Goal: Task Accomplishment & Management: Use online tool/utility

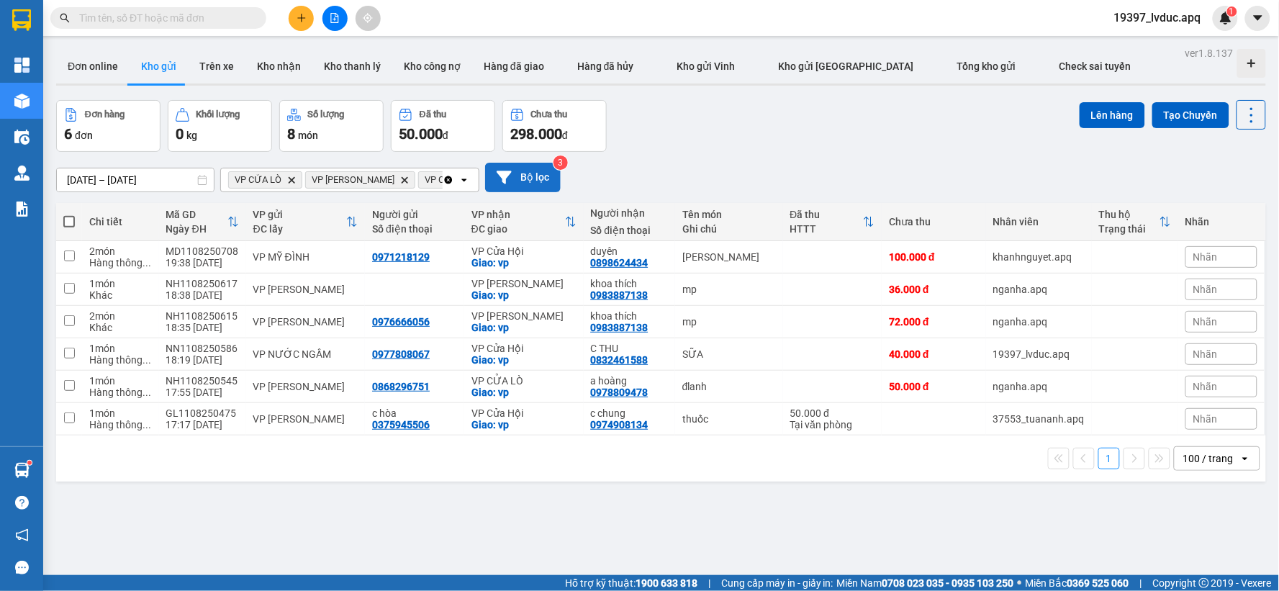
click at [521, 181] on button "Bộ lọc" at bounding box center [523, 178] width 76 height 30
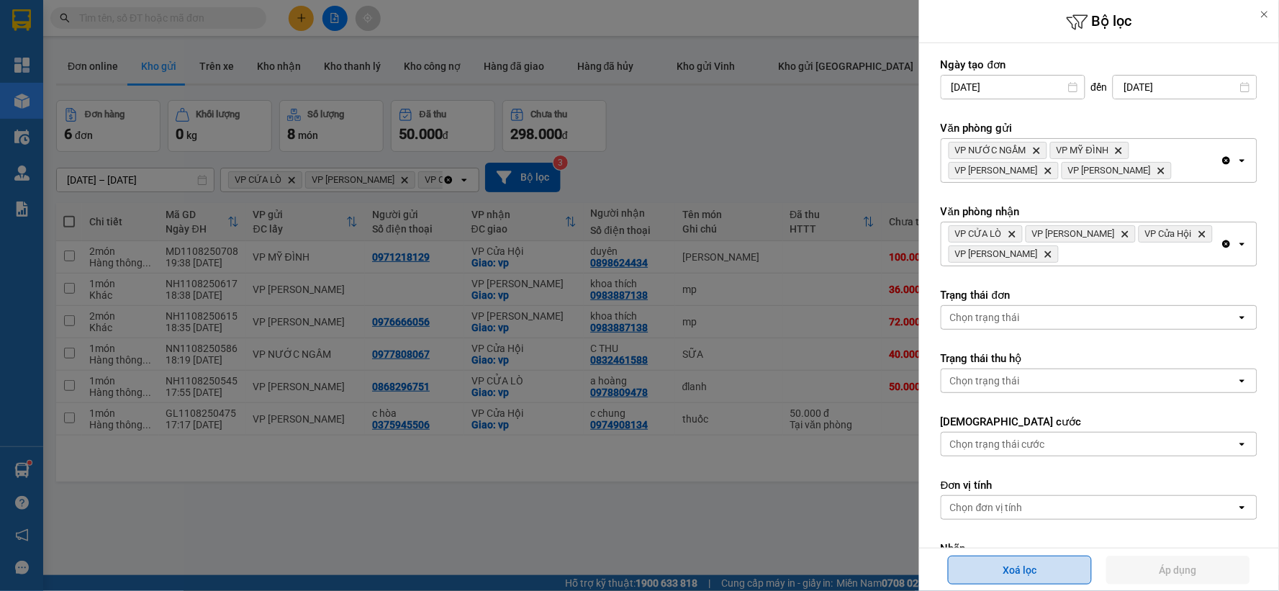
click at [1061, 576] on button "Xoá lọc" at bounding box center [1020, 570] width 144 height 29
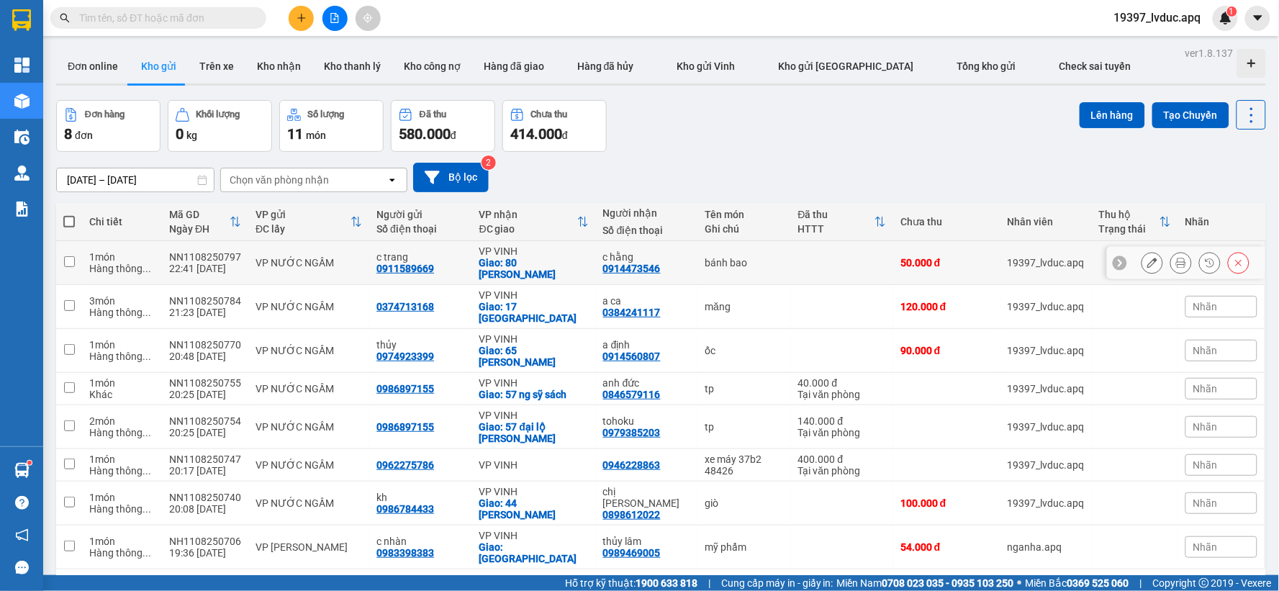
click at [357, 264] on div "VP NƯỚC NGẦM" at bounding box center [308, 263] width 107 height 12
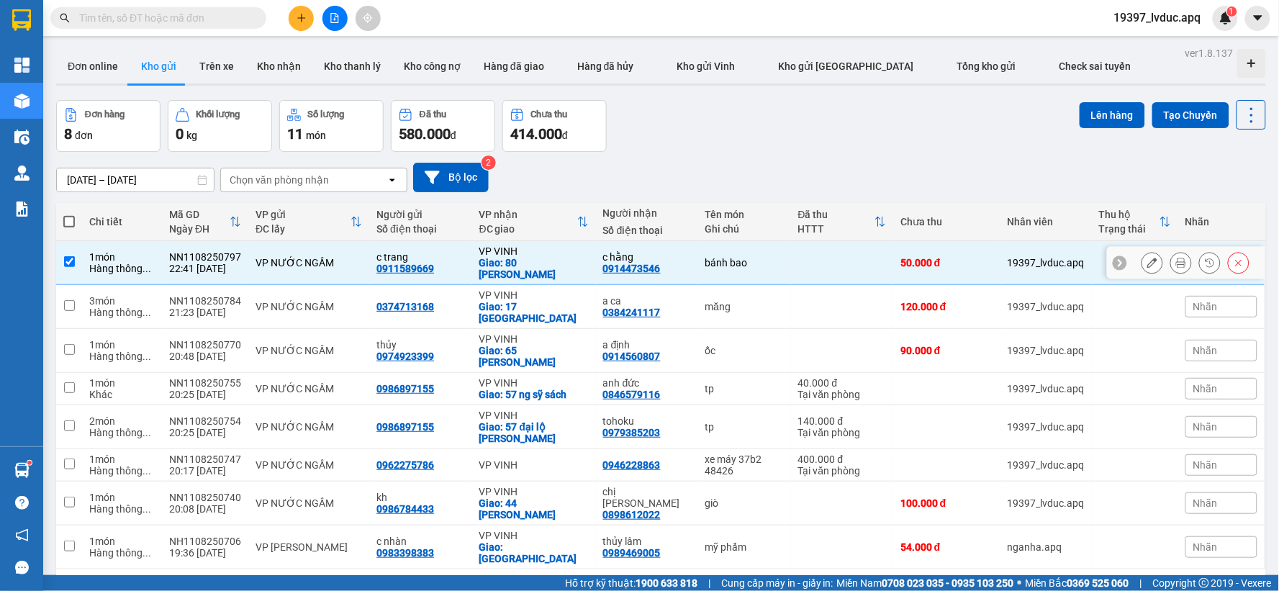
checkbox input "true"
click at [1102, 126] on button "Lên hàng" at bounding box center [1112, 115] width 65 height 26
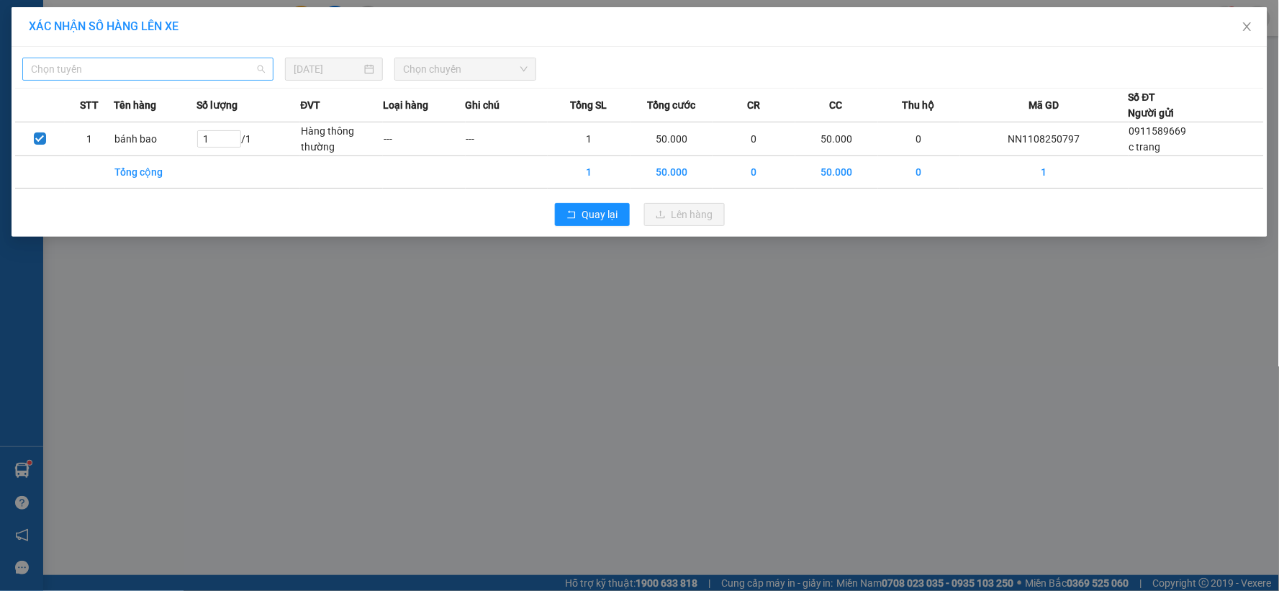
click at [234, 65] on span "Chọn tuyến" at bounding box center [148, 69] width 234 height 22
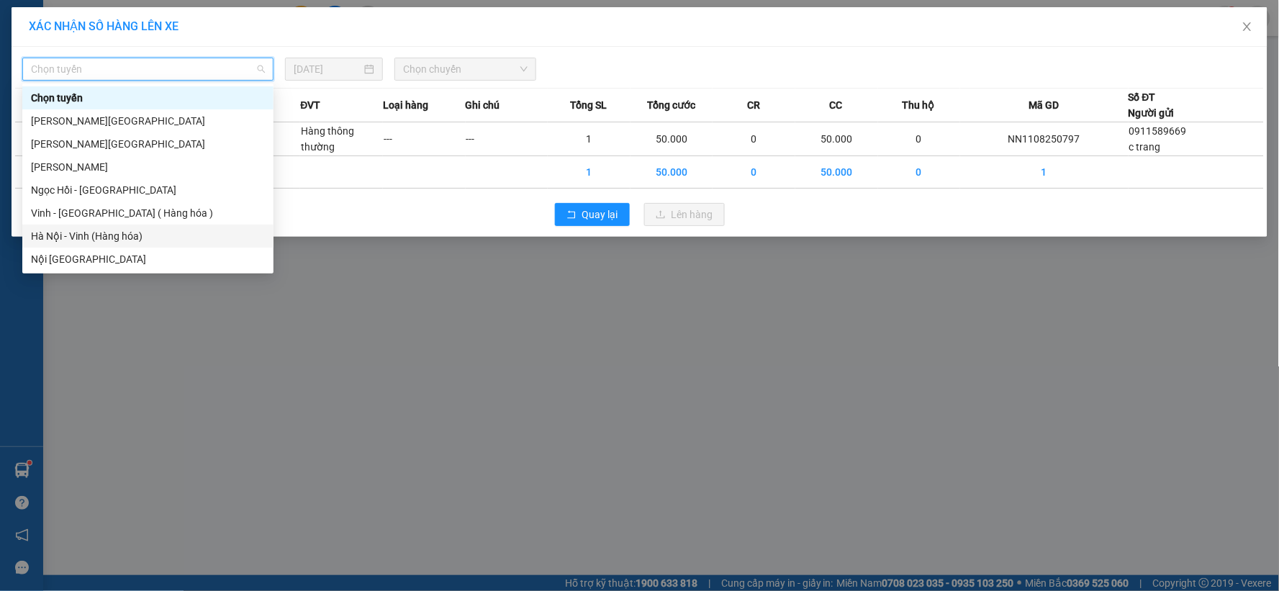
click at [147, 234] on div "Hà Nội - Vinh (Hàng hóa)" at bounding box center [148, 236] width 234 height 16
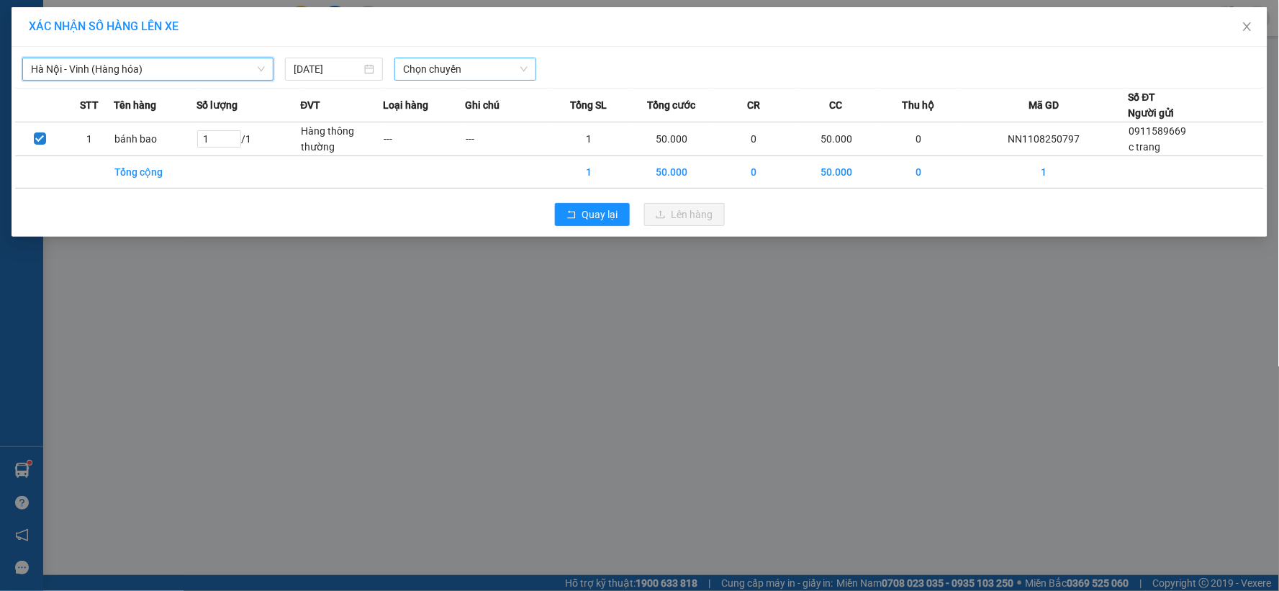
click at [435, 71] on span "Chọn chuyến" at bounding box center [465, 69] width 125 height 22
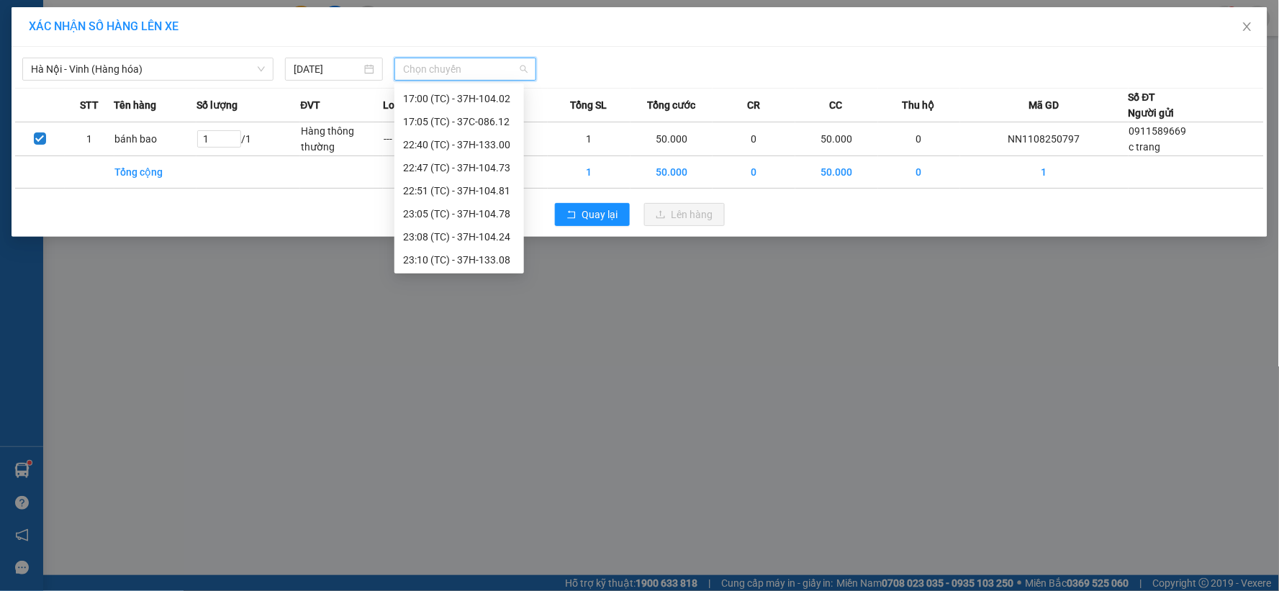
scroll to position [230, 0]
click at [494, 264] on div "23:15 (TC) - 37H-104.82" at bounding box center [459, 259] width 112 height 16
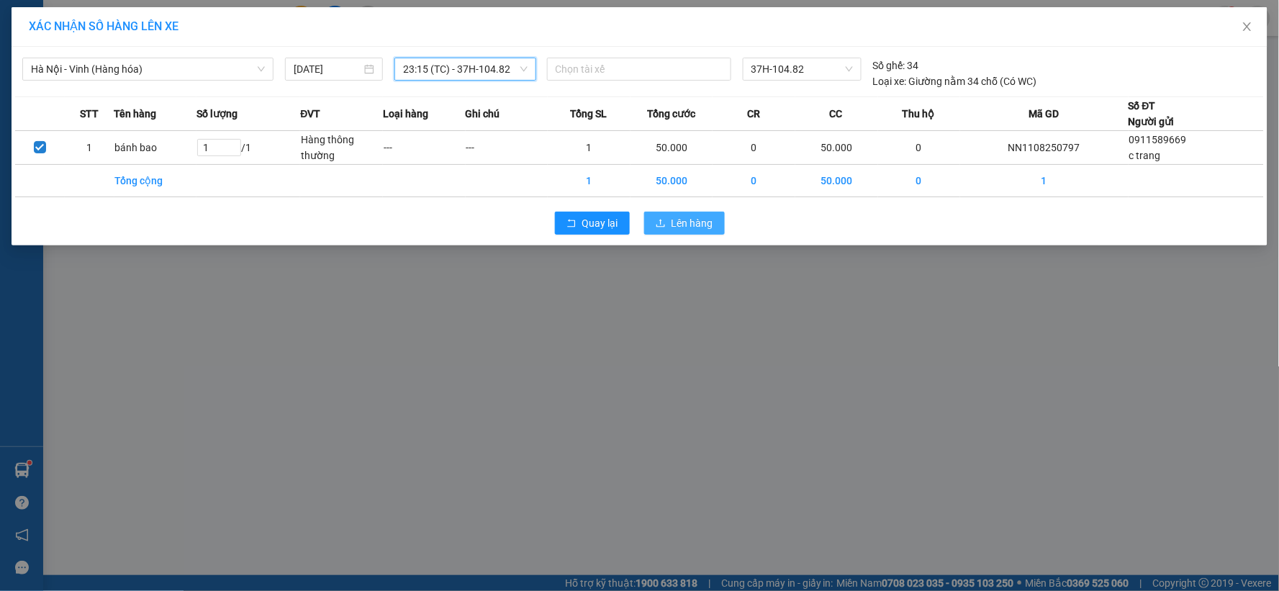
click at [680, 217] on span "Lên hàng" at bounding box center [692, 223] width 42 height 16
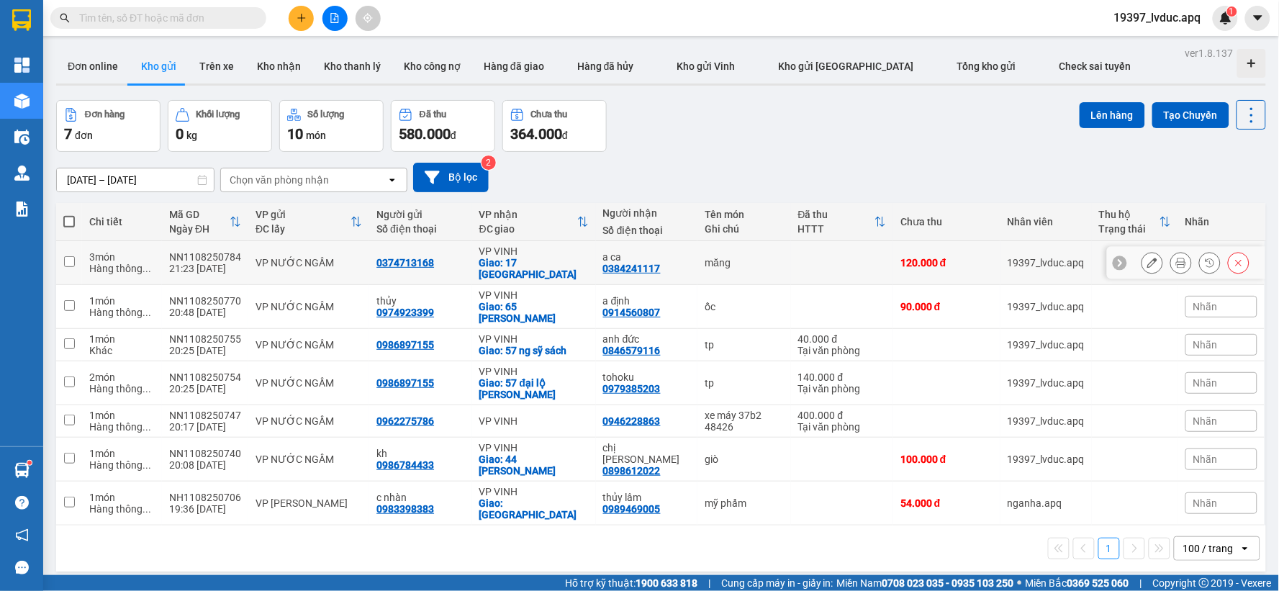
click at [345, 262] on div "VP NƯỚC NGẦM" at bounding box center [308, 263] width 107 height 12
checkbox input "true"
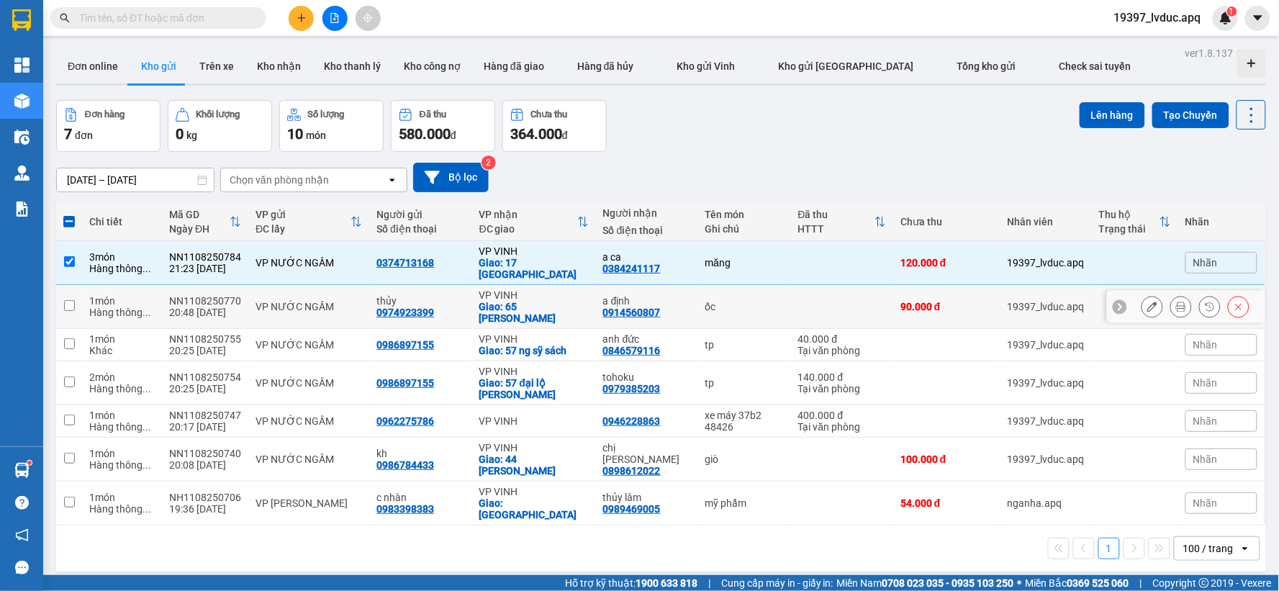
click at [343, 302] on div "VP NƯỚC NGẦM" at bounding box center [308, 307] width 107 height 12
checkbox input "true"
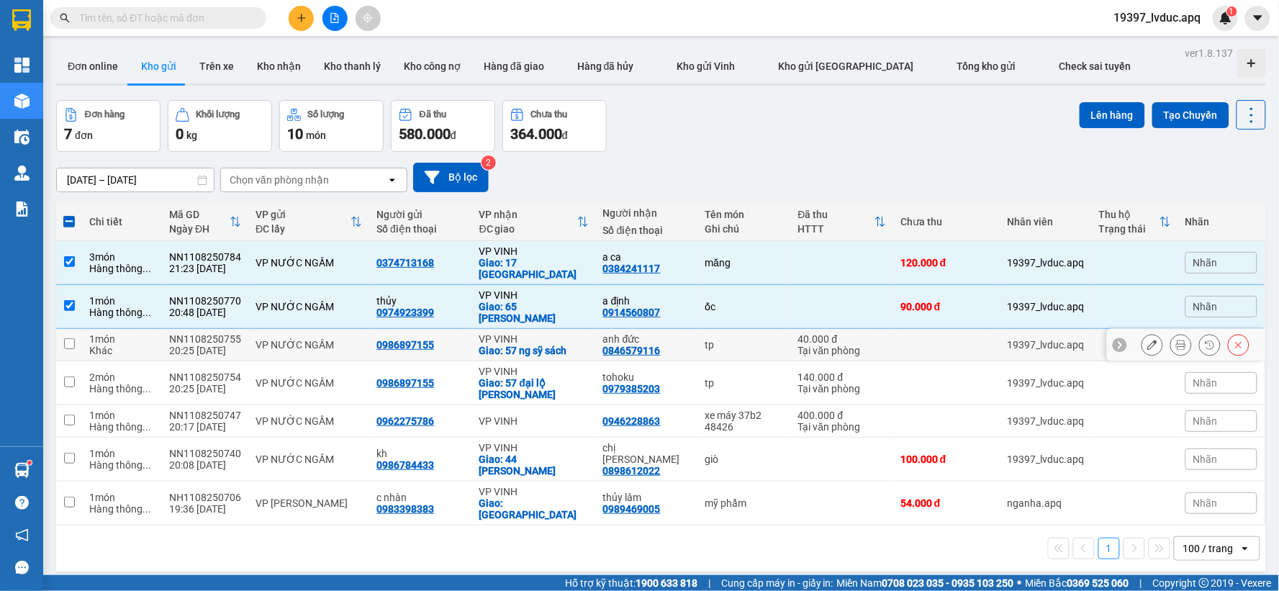
click at [342, 339] on div "VP NƯỚC NGẦM" at bounding box center [308, 345] width 107 height 12
checkbox input "true"
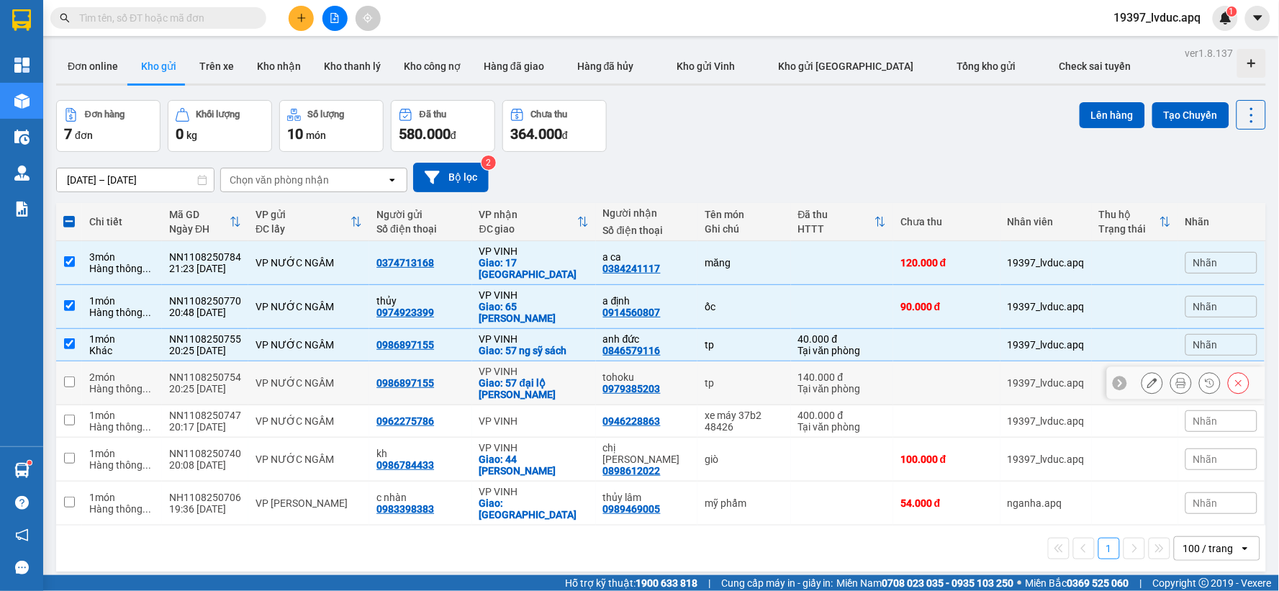
click at [340, 377] on div "VP NƯỚC NGẦM" at bounding box center [308, 383] width 107 height 12
checkbox input "true"
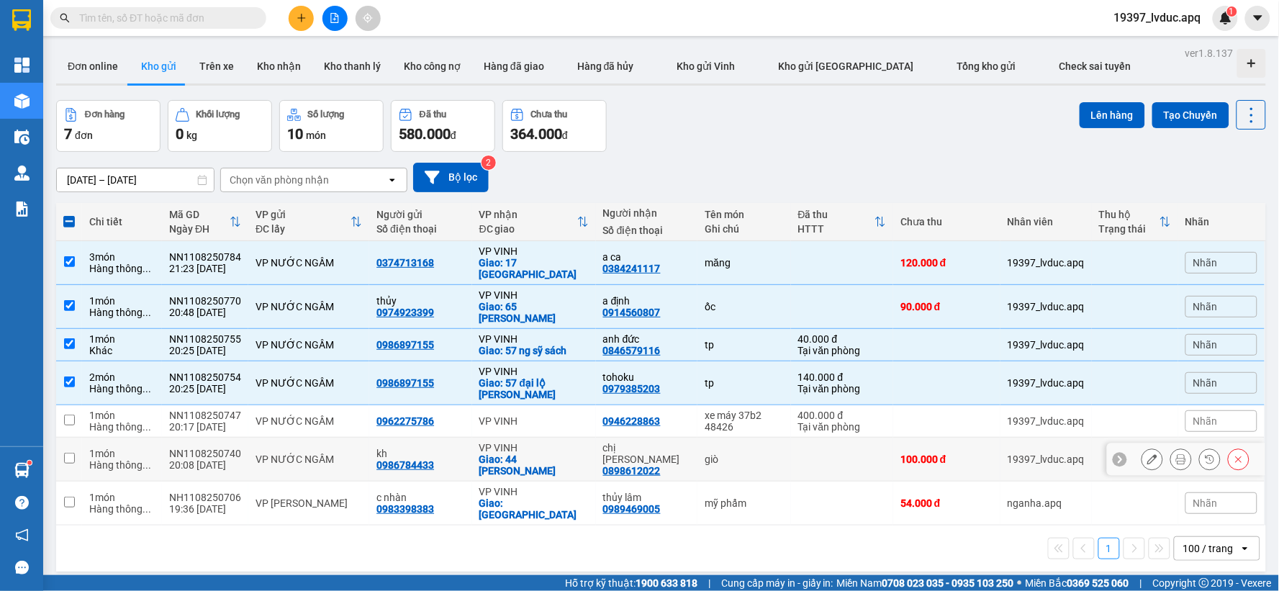
click at [355, 453] on div "VP NƯỚC NGẦM" at bounding box center [308, 459] width 107 height 12
checkbox input "true"
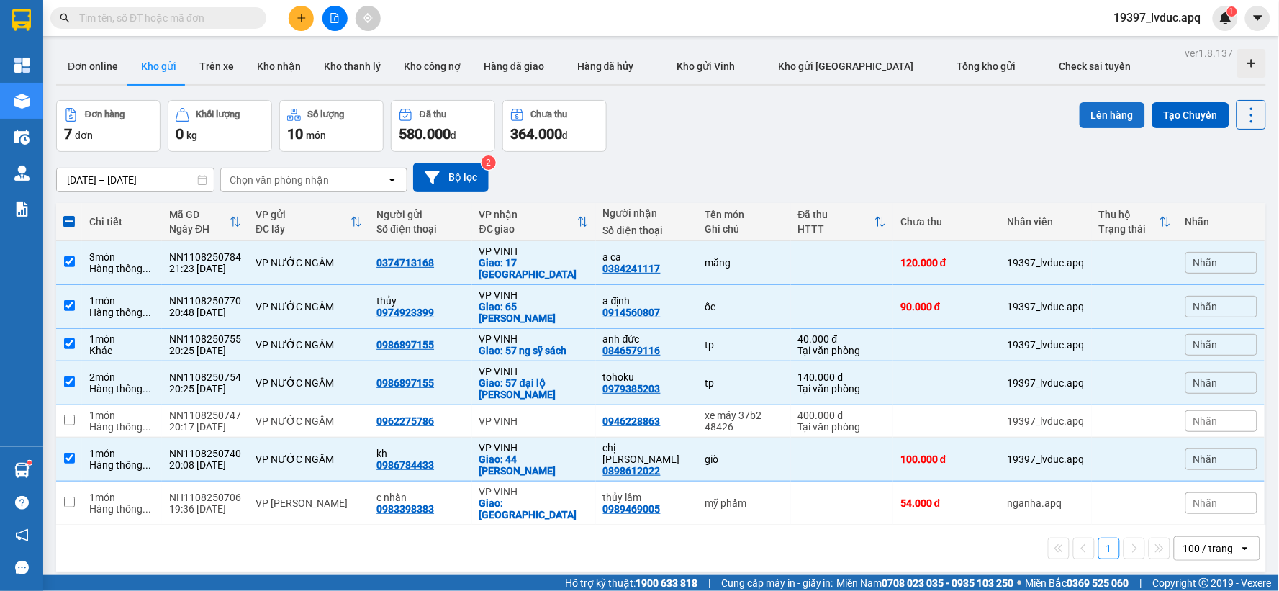
click at [1084, 119] on button "Lên hàng" at bounding box center [1112, 115] width 65 height 26
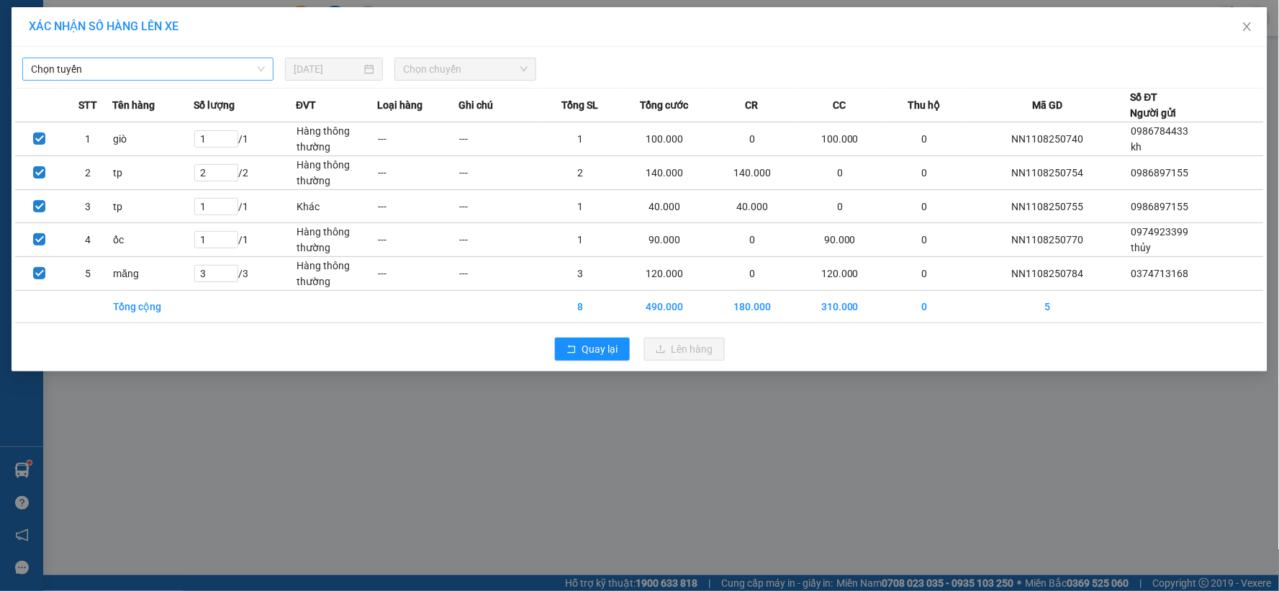
click at [203, 76] on span "Chọn tuyến" at bounding box center [148, 69] width 234 height 22
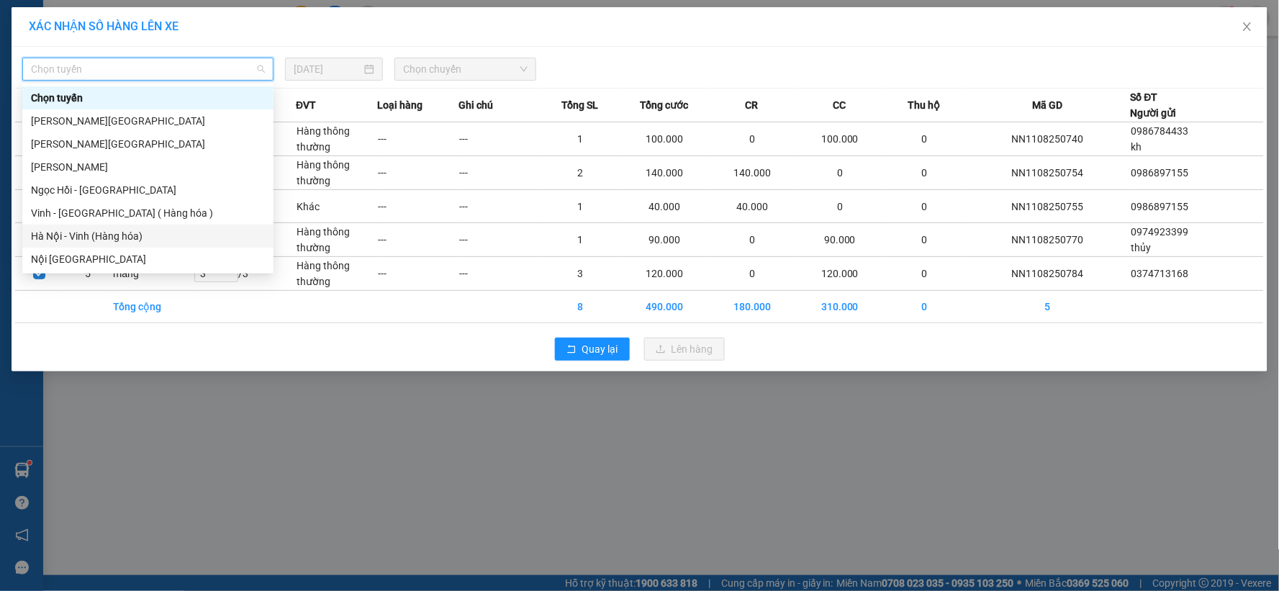
click at [127, 235] on div "Hà Nội - Vinh (Hàng hóa)" at bounding box center [148, 236] width 234 height 16
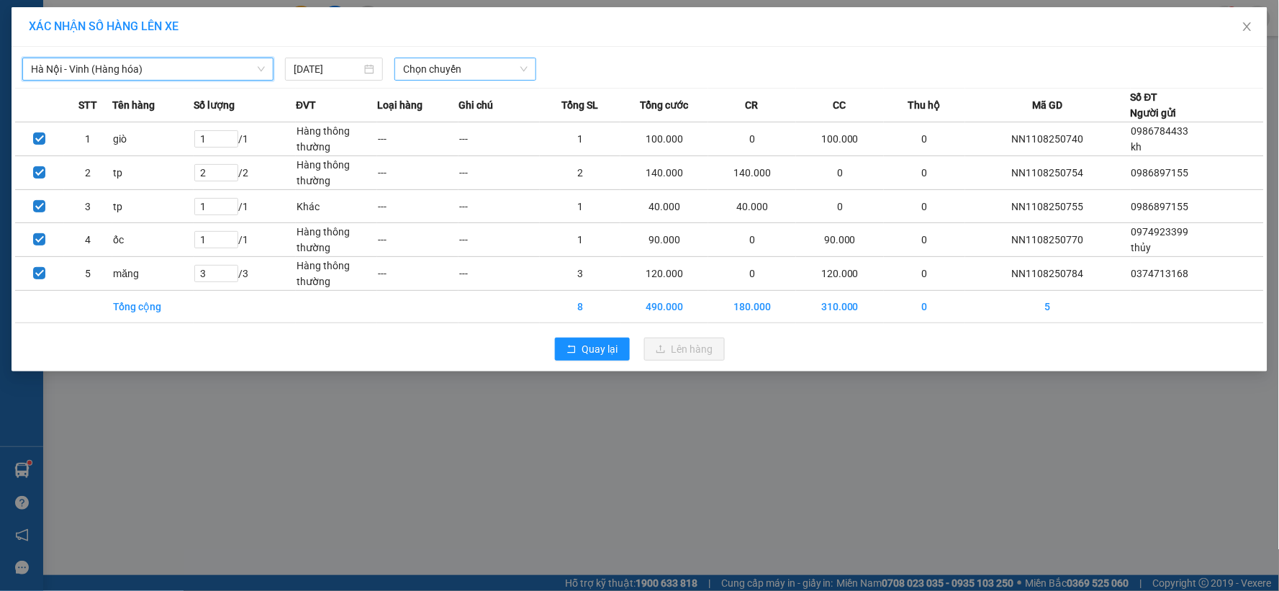
click at [484, 67] on span "Chọn chuyến" at bounding box center [465, 69] width 125 height 22
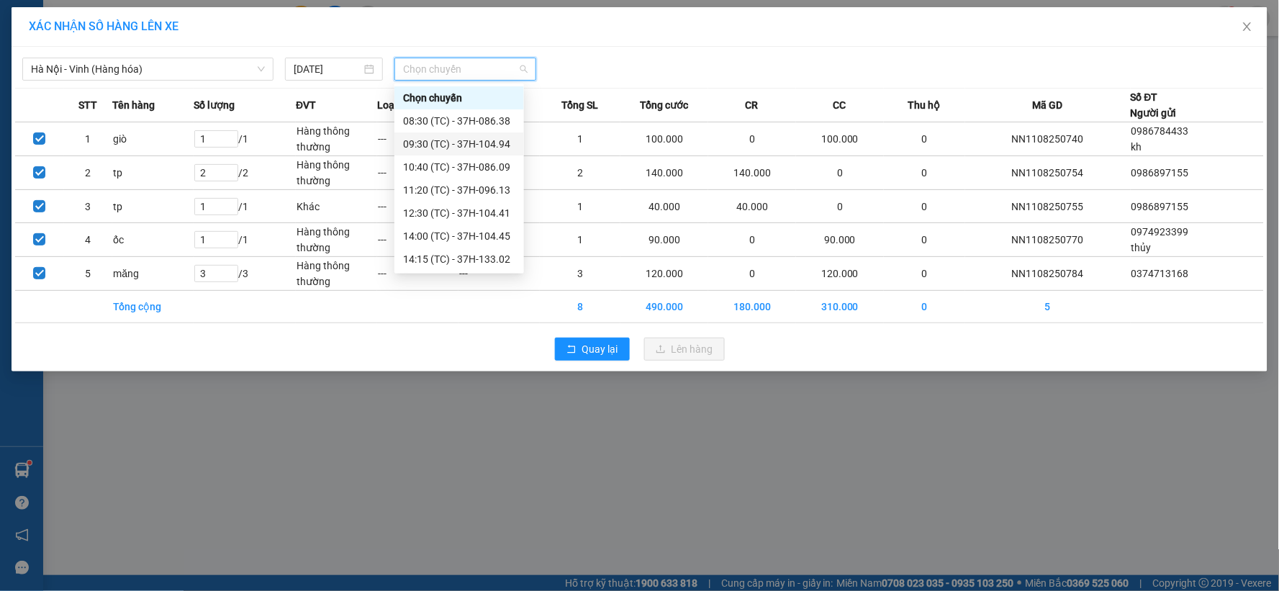
scroll to position [230, 0]
click at [502, 213] on div "23:08 (TC) - 37H-104.24" at bounding box center [459, 213] width 112 height 16
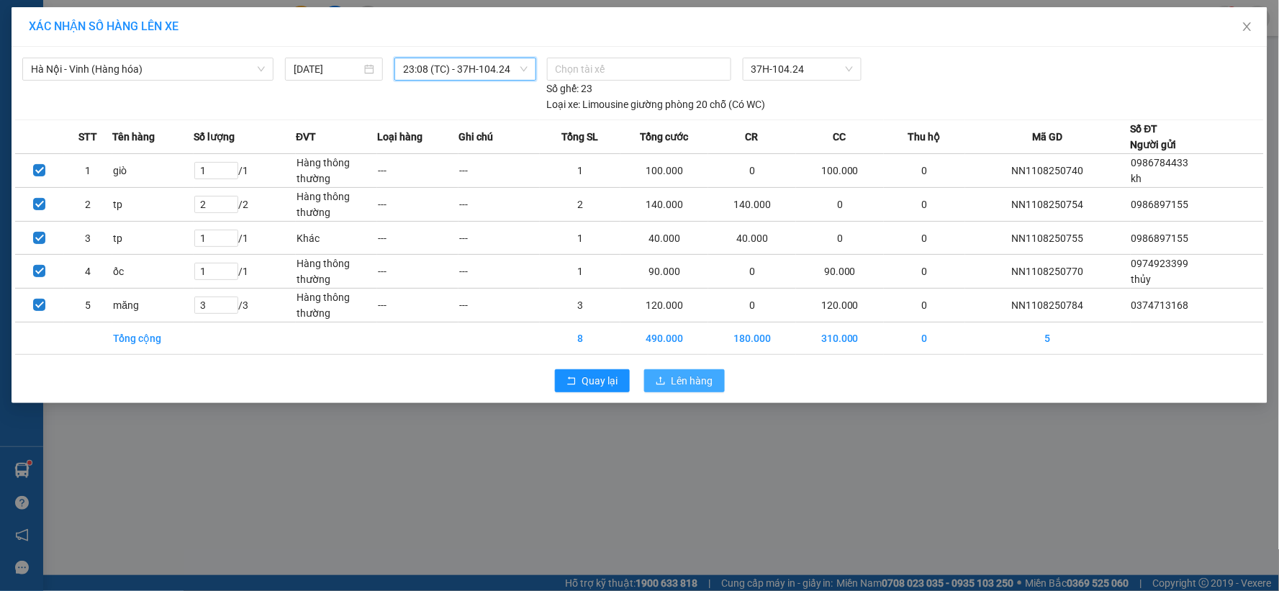
click at [659, 376] on icon "upload" at bounding box center [661, 381] width 10 height 10
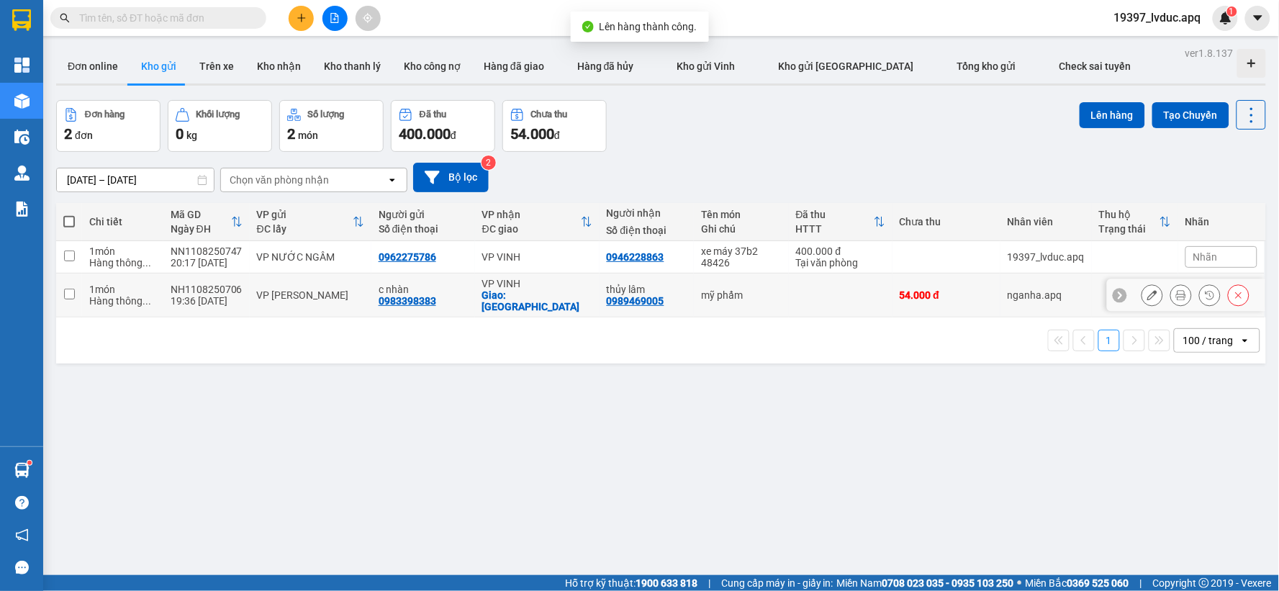
click at [443, 291] on div "c nhàn 0983398383" at bounding box center [423, 295] width 89 height 23
checkbox input "true"
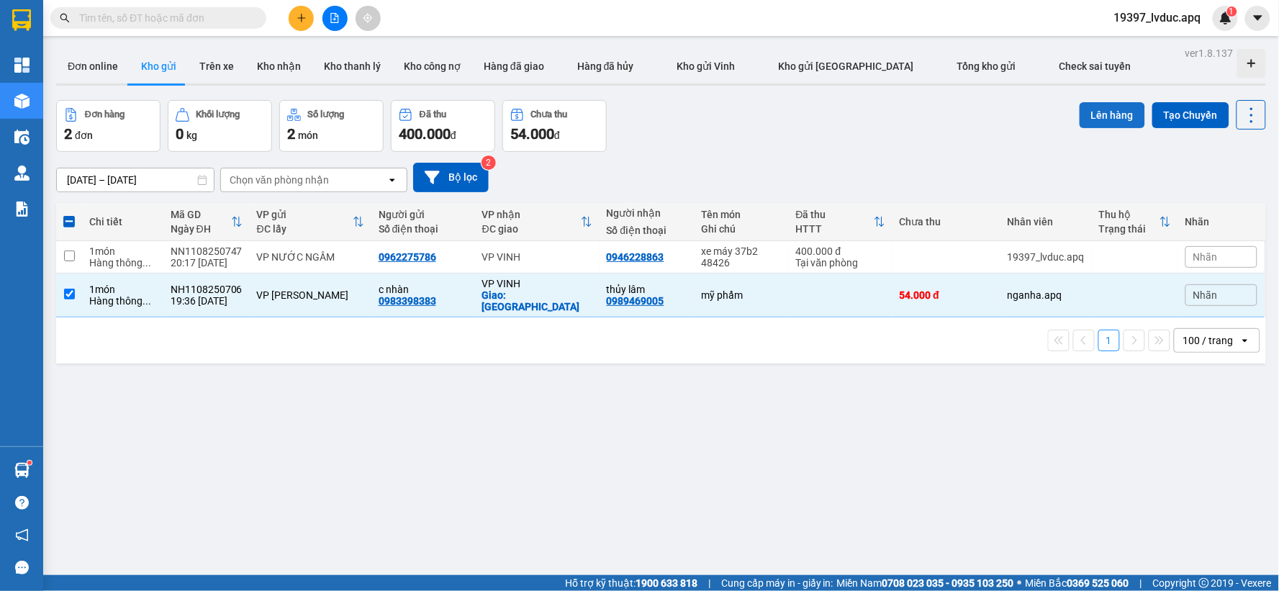
click at [1097, 120] on button "Lên hàng" at bounding box center [1112, 115] width 65 height 26
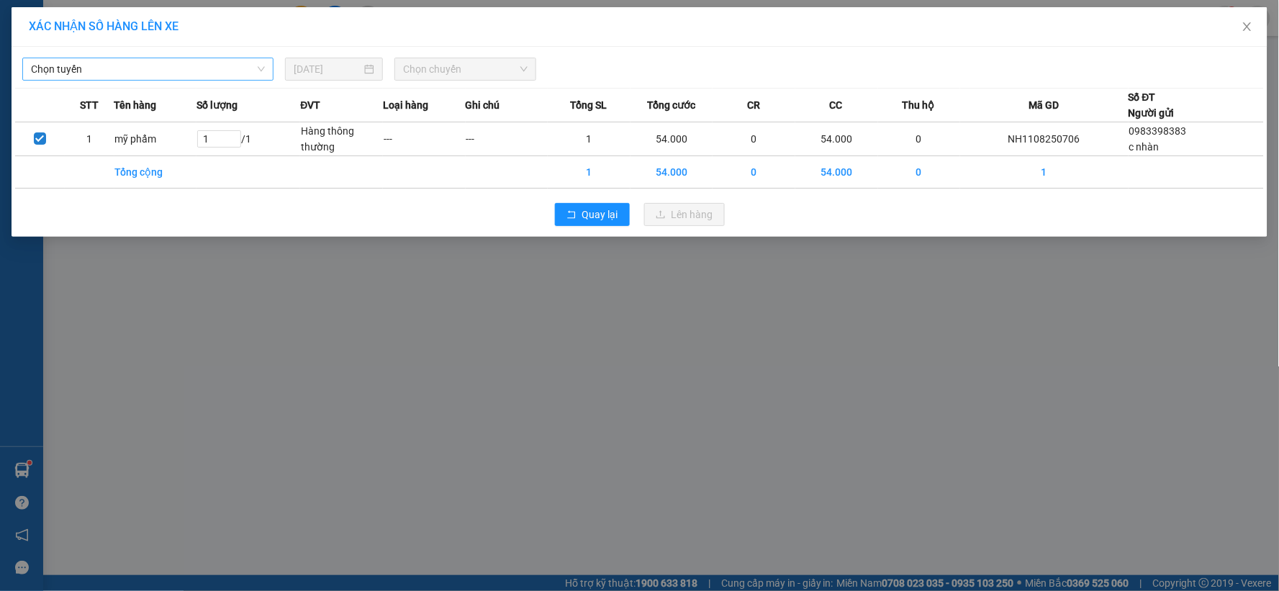
click at [260, 71] on span "Chọn tuyến" at bounding box center [148, 69] width 234 height 22
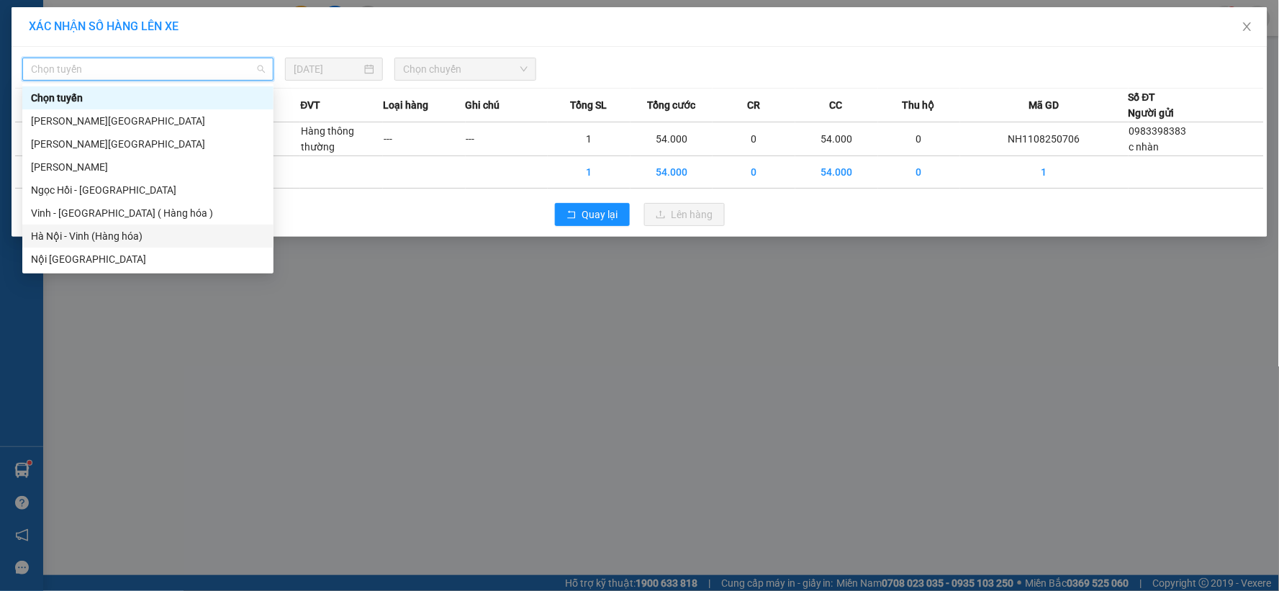
click at [185, 235] on div "Hà Nội - Vinh (Hàng hóa)" at bounding box center [148, 236] width 234 height 16
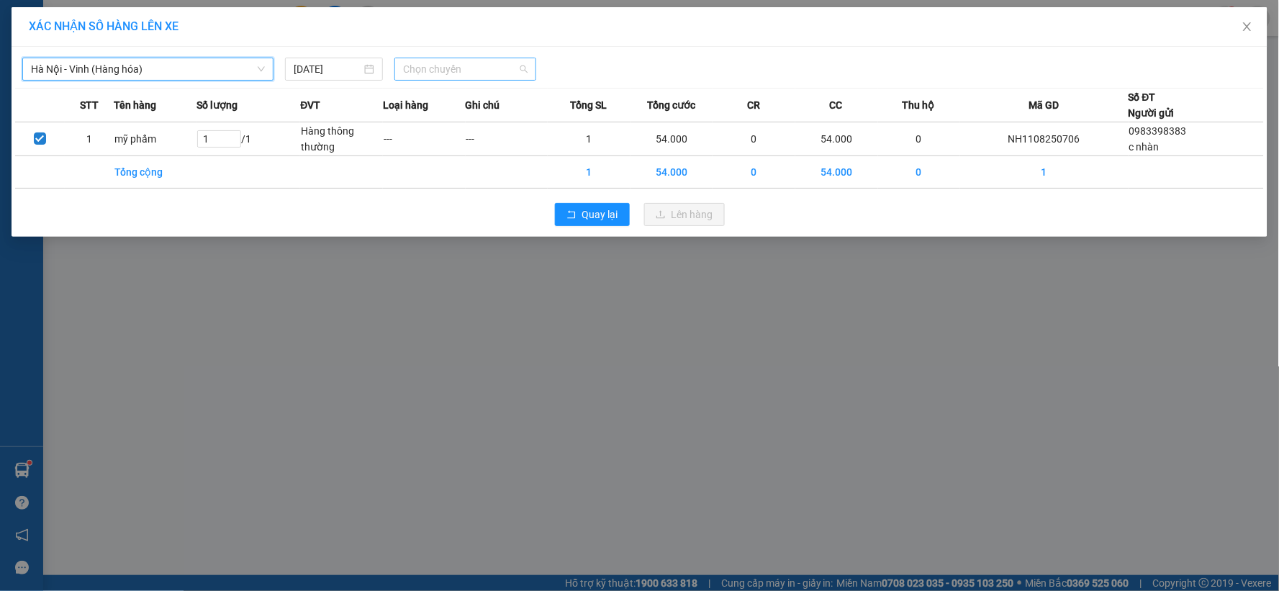
click at [410, 60] on span "Chọn chuyến" at bounding box center [465, 69] width 125 height 22
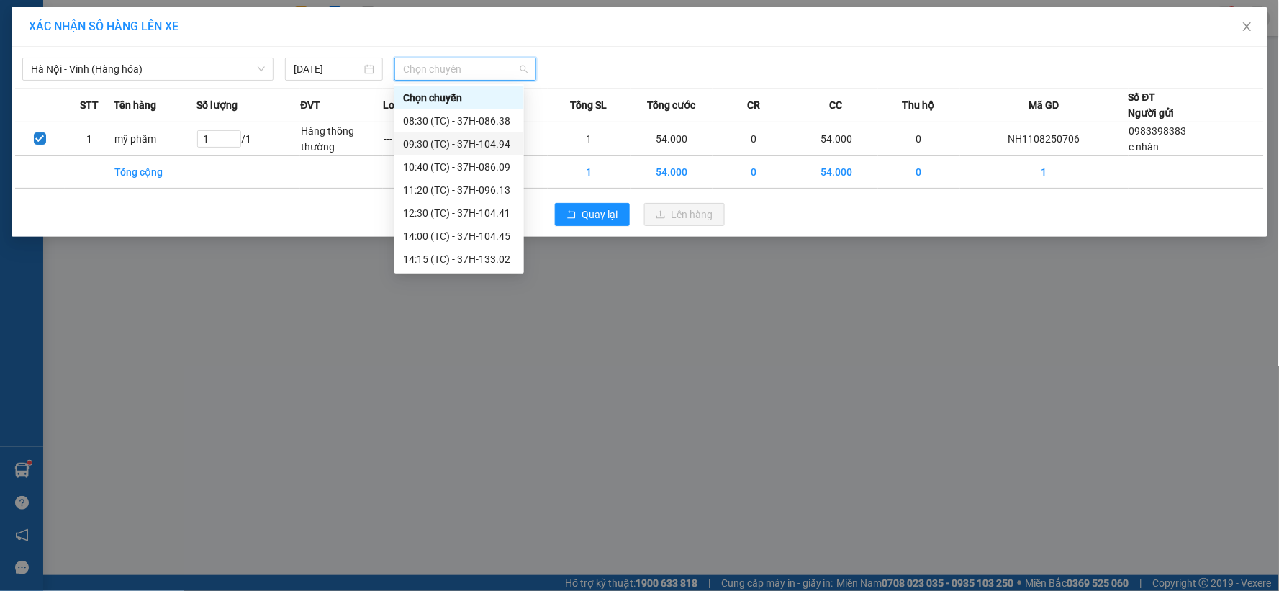
scroll to position [230, 0]
drag, startPoint x: 485, startPoint y: 234, endPoint x: 551, endPoint y: 238, distance: 66.3
click at [487, 235] on div "23:10 (TC) - 37H-133.08" at bounding box center [459, 236] width 112 height 16
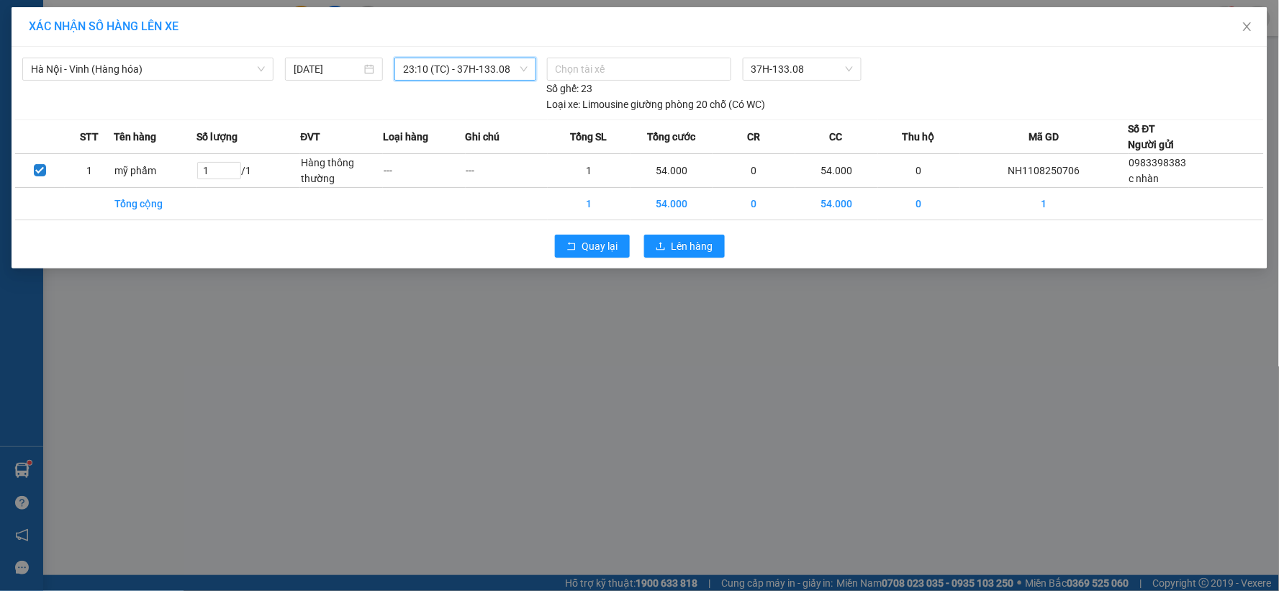
click at [667, 227] on div "Quay lại Lên hàng" at bounding box center [639, 245] width 1249 height 37
click at [668, 232] on div "Quay lại Lên hàng" at bounding box center [639, 245] width 1249 height 37
click at [682, 243] on span "Lên hàng" at bounding box center [692, 246] width 42 height 16
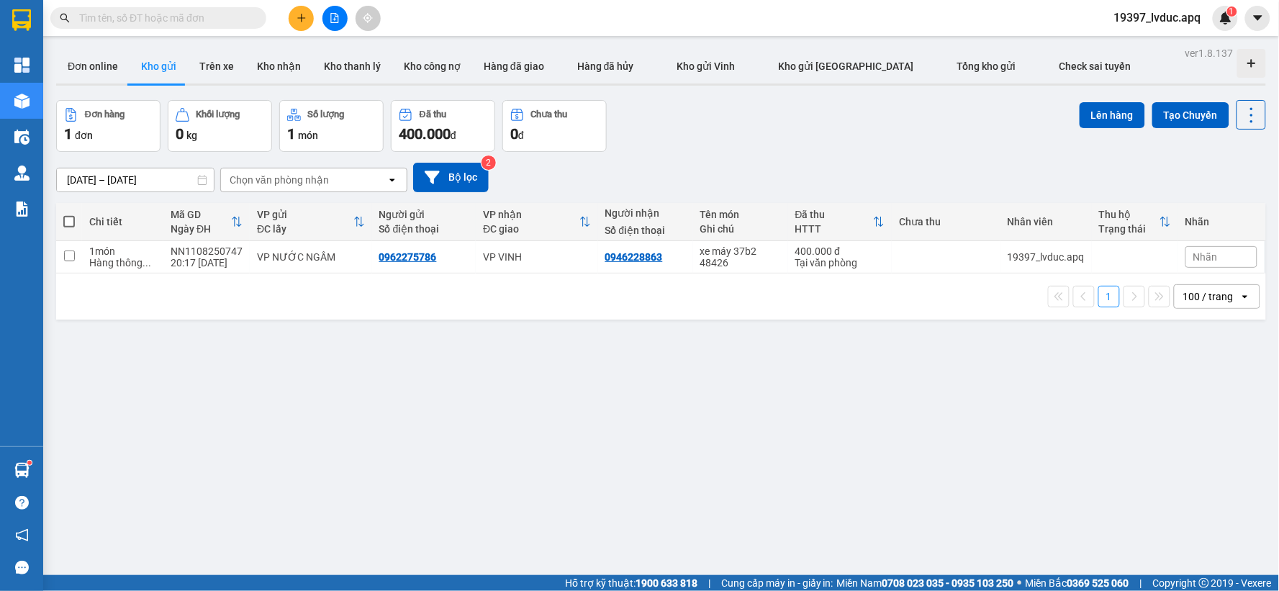
click at [525, 344] on div "ver 1.8.137 Đơn online Kho gửi Trên xe Kho nhận Kho thanh lý Kho công nợ Hàng đ…" at bounding box center [660, 338] width 1221 height 591
click at [341, 13] on button at bounding box center [334, 18] width 25 height 25
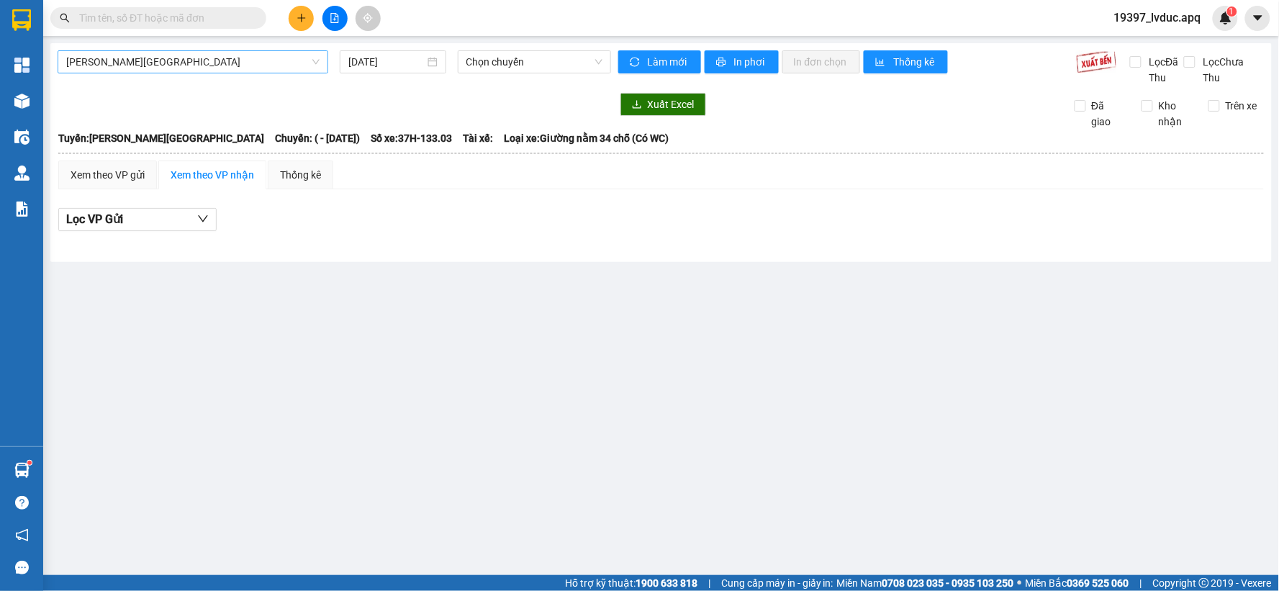
click at [239, 55] on span "[PERSON_NAME][GEOGRAPHIC_DATA]" at bounding box center [192, 62] width 253 height 22
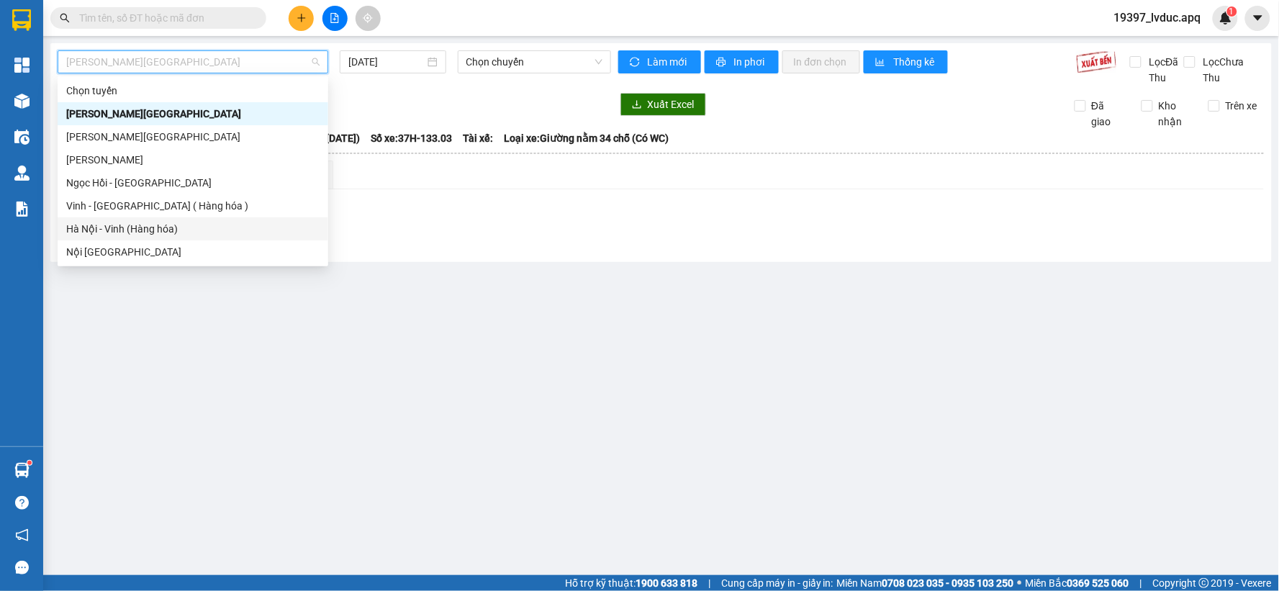
click at [181, 232] on div "Hà Nội - Vinh (Hàng hóa)" at bounding box center [192, 229] width 253 height 16
type input "[DATE]"
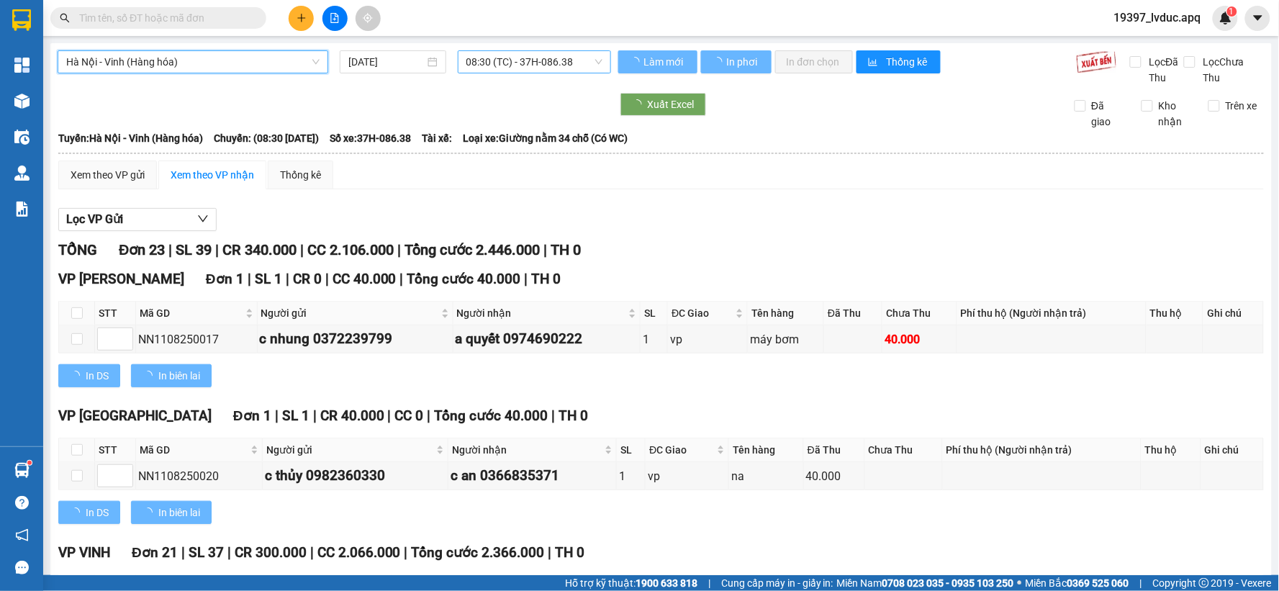
click at [541, 53] on span "08:30 (TC) - 37H-086.38" at bounding box center [534, 62] width 136 height 22
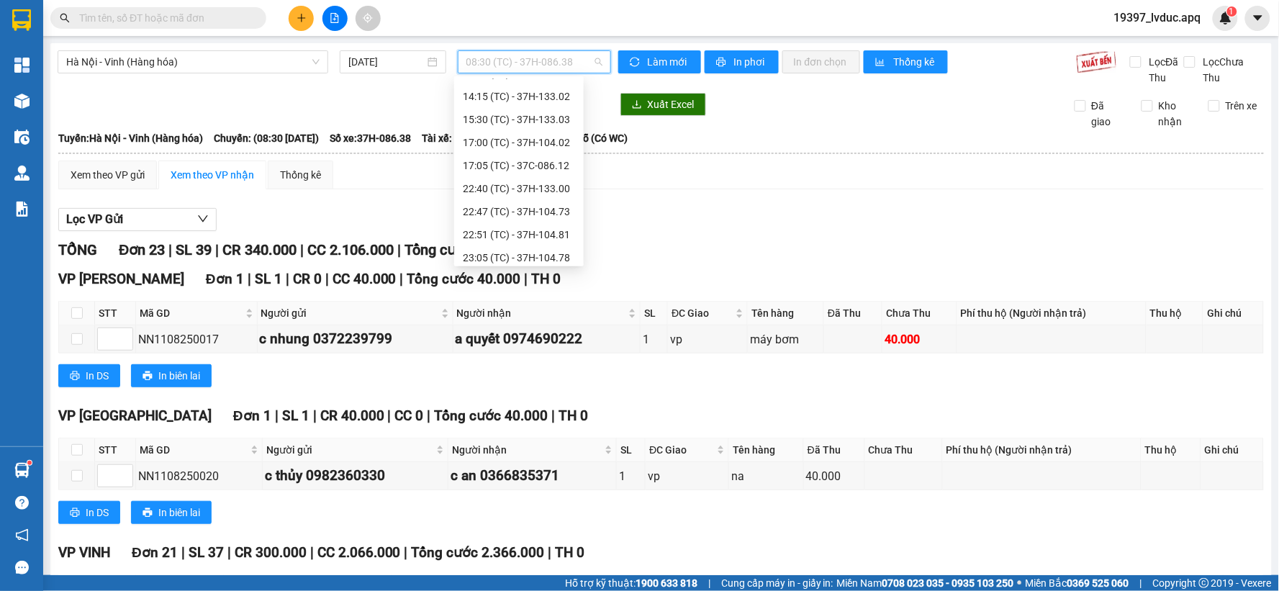
scroll to position [160, 0]
click at [533, 176] on div "22:40 (TC) - 37H-133.00" at bounding box center [519, 184] width 112 height 16
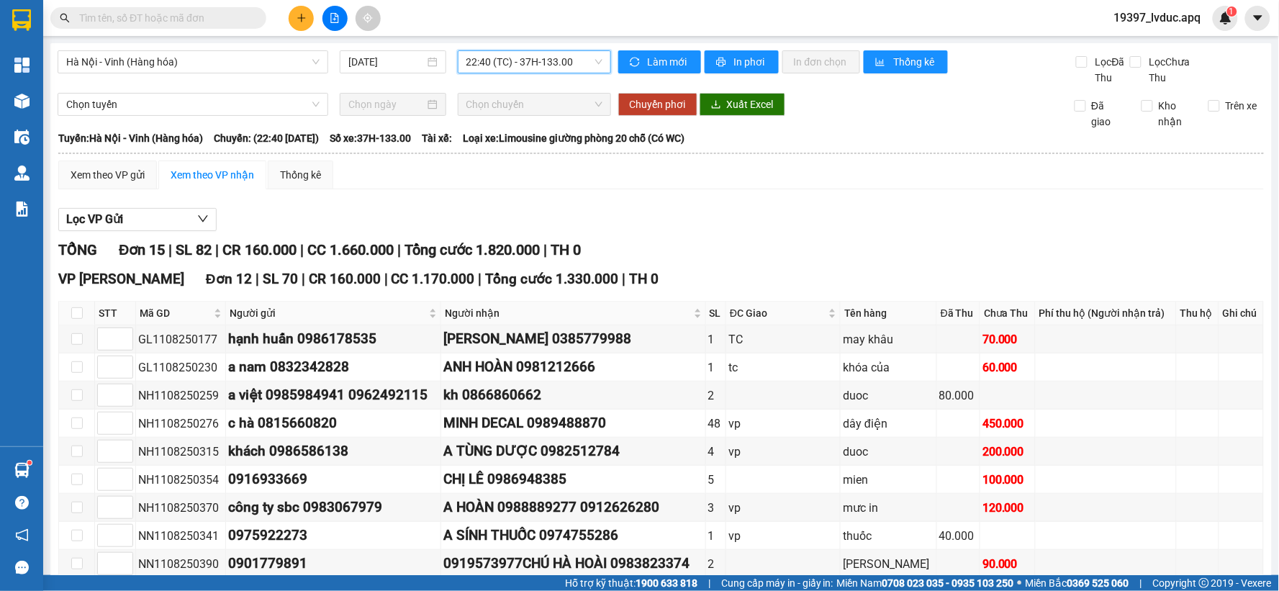
click at [574, 63] on span "22:40 (TC) - 37H-133.00" at bounding box center [534, 62] width 136 height 22
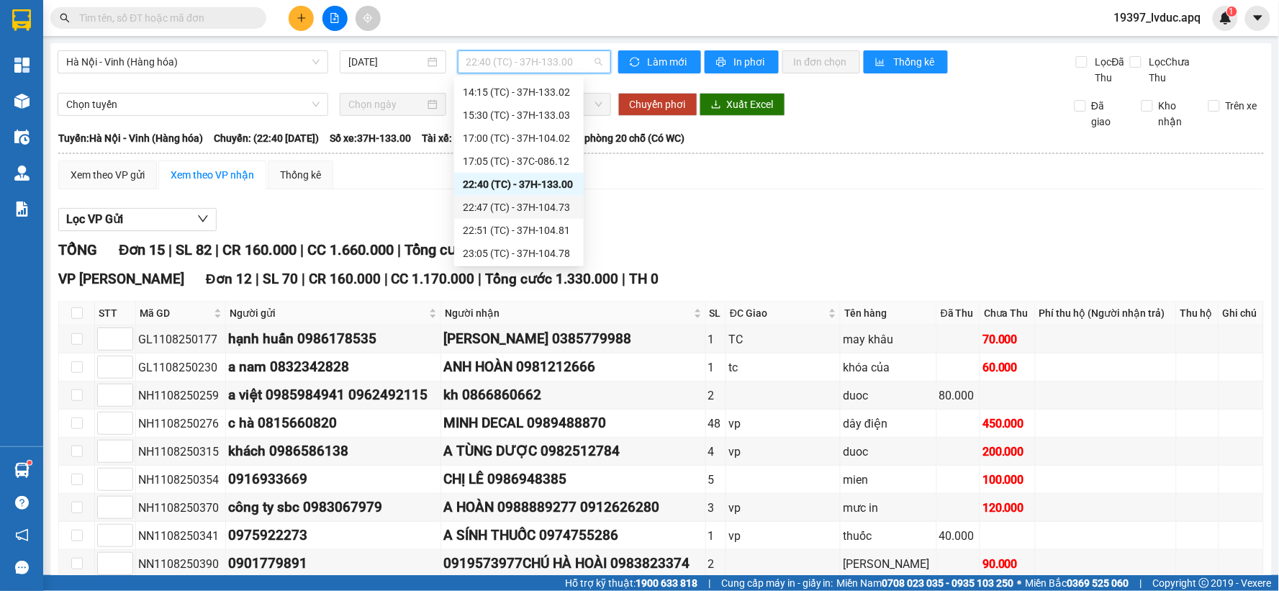
click at [555, 205] on div "22:47 (TC) - 37H-104.73" at bounding box center [519, 207] width 112 height 16
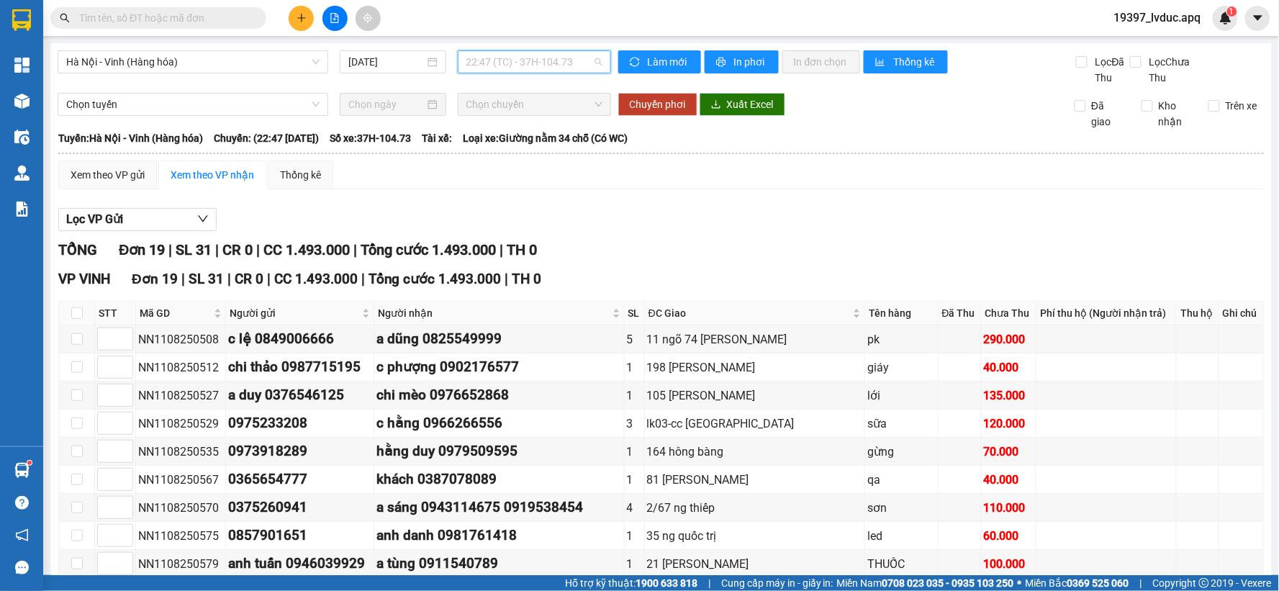
click at [587, 70] on span "22:47 (TC) - 37H-104.73" at bounding box center [534, 62] width 136 height 22
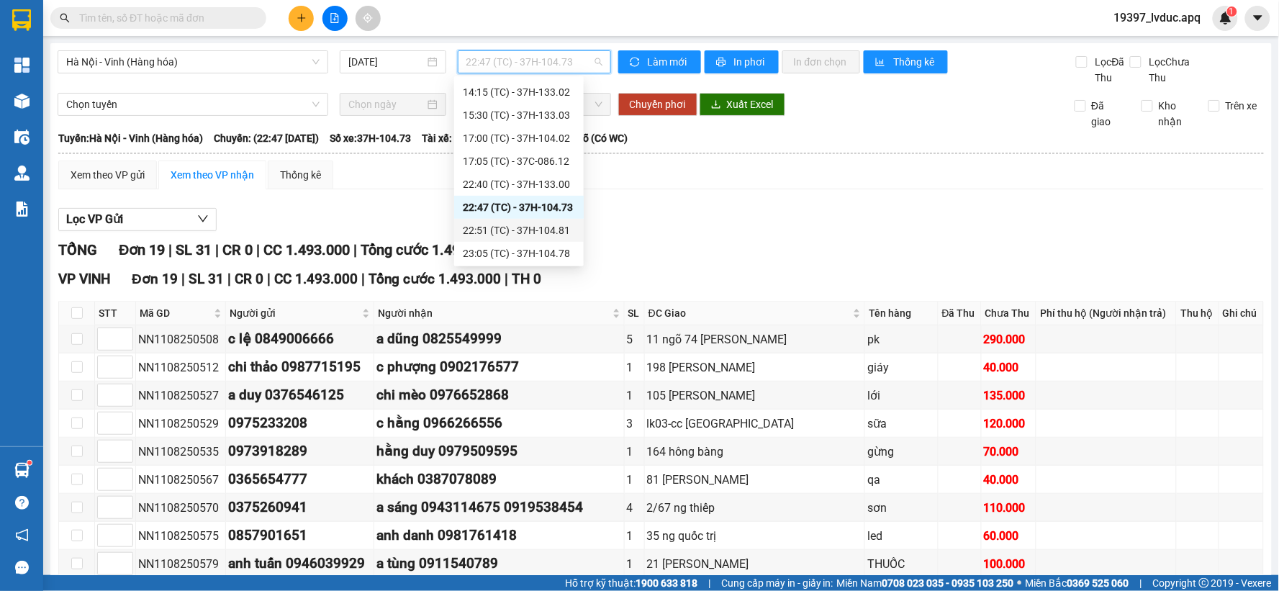
click at [558, 225] on div "22:51 (TC) - 37H-104.81" at bounding box center [519, 230] width 112 height 16
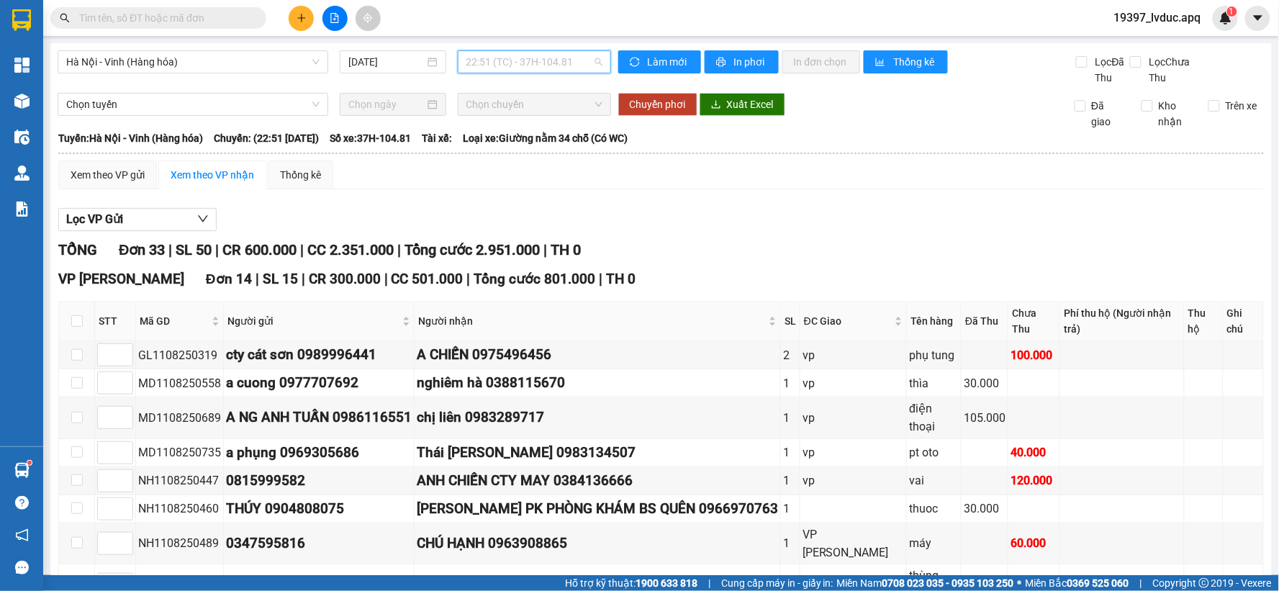
click at [573, 66] on span "22:51 (TC) - 37H-104.81" at bounding box center [534, 62] width 136 height 22
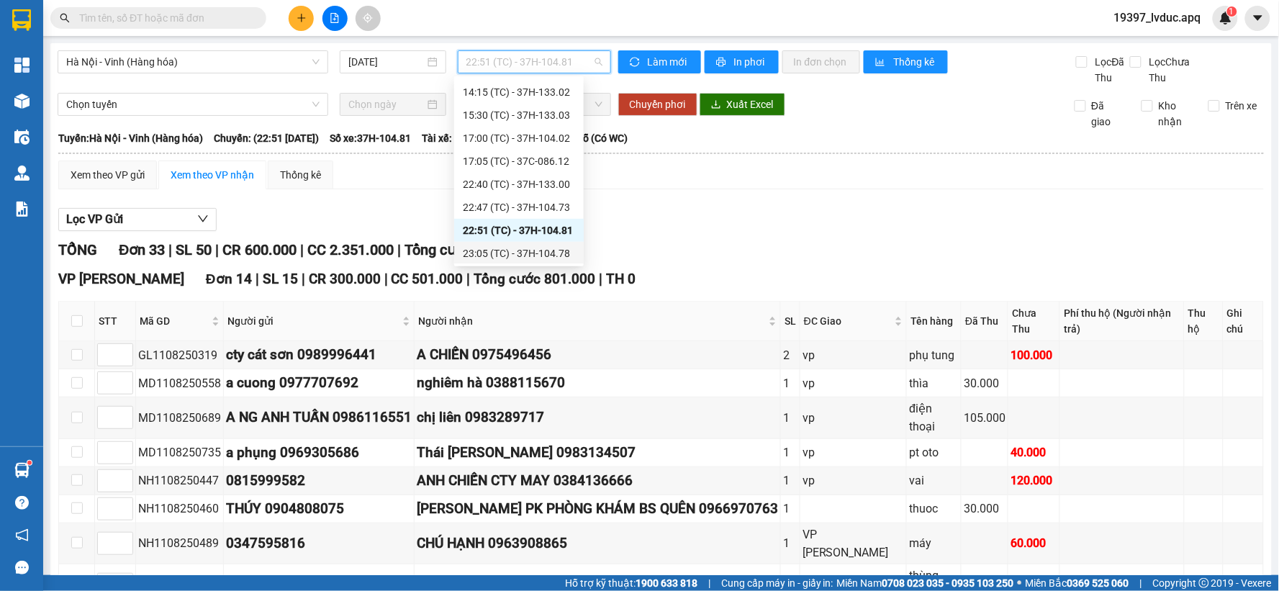
click at [569, 256] on div "23:05 (TC) - 37H-104.78" at bounding box center [519, 253] width 112 height 16
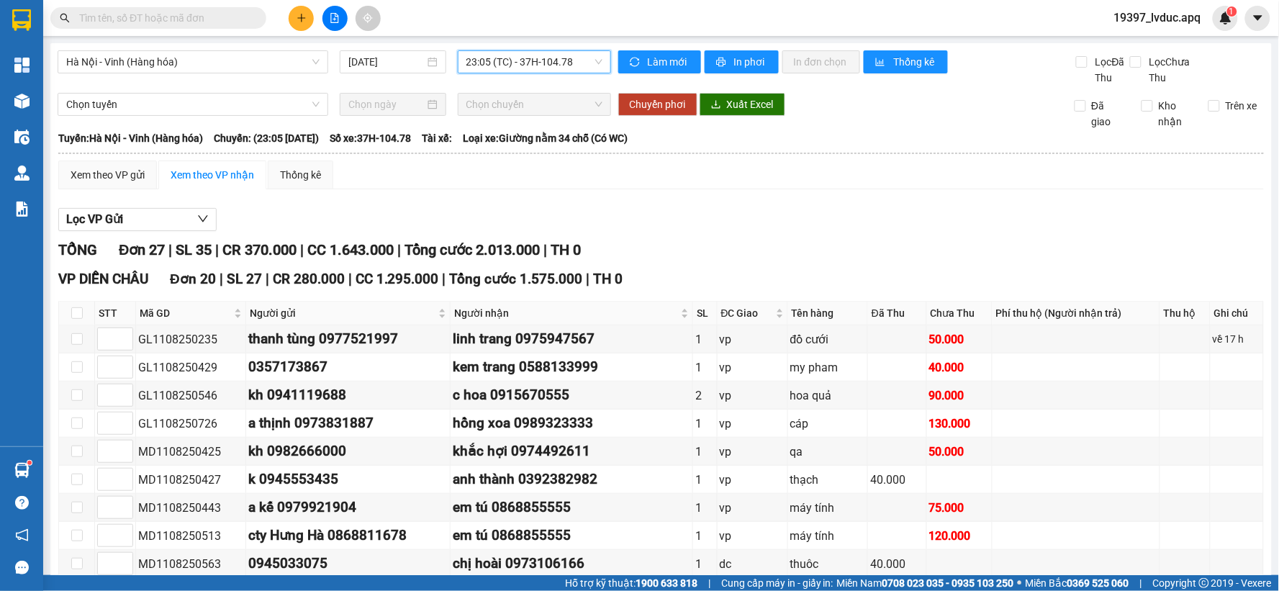
click at [574, 68] on span "23:05 (TC) - 37H-104.78" at bounding box center [534, 62] width 136 height 22
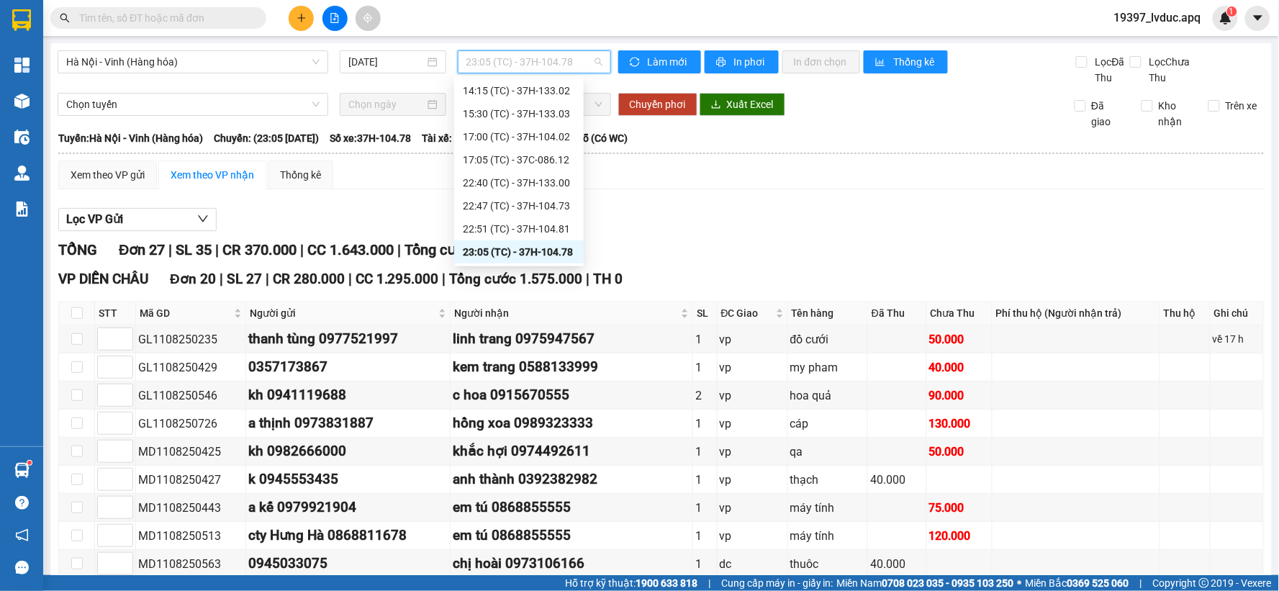
scroll to position [230, 0]
click at [558, 200] on div "23:08 (TC) - 37H-104.24" at bounding box center [519, 206] width 112 height 16
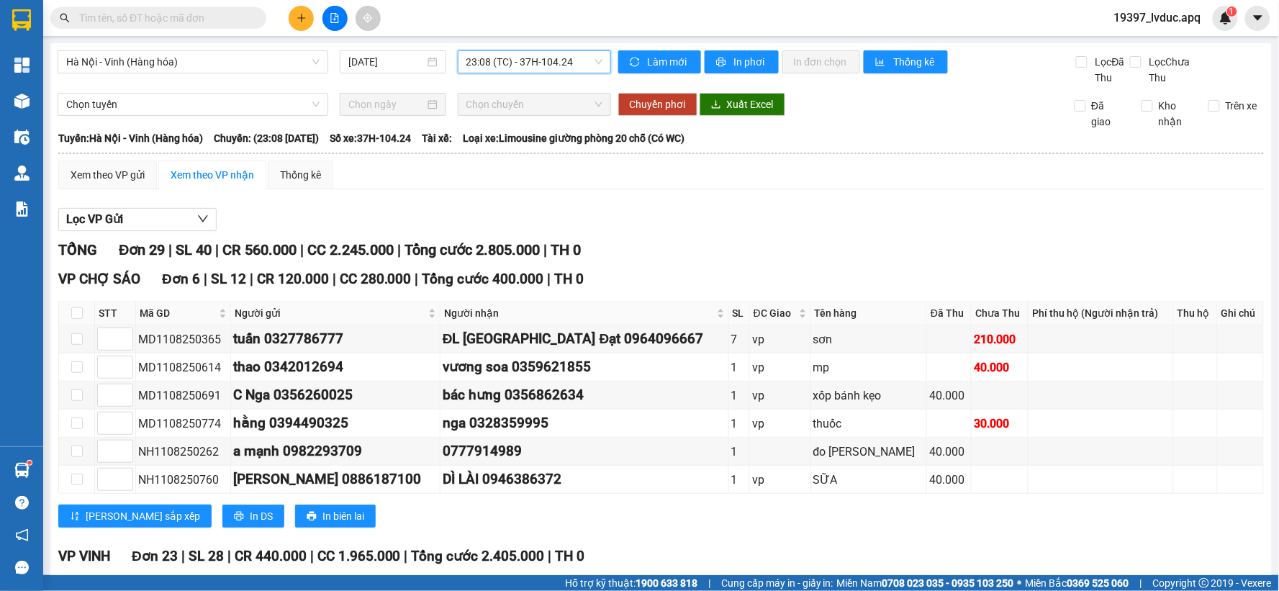
click at [585, 65] on span "23:08 (TC) - 37H-104.24" at bounding box center [534, 62] width 136 height 22
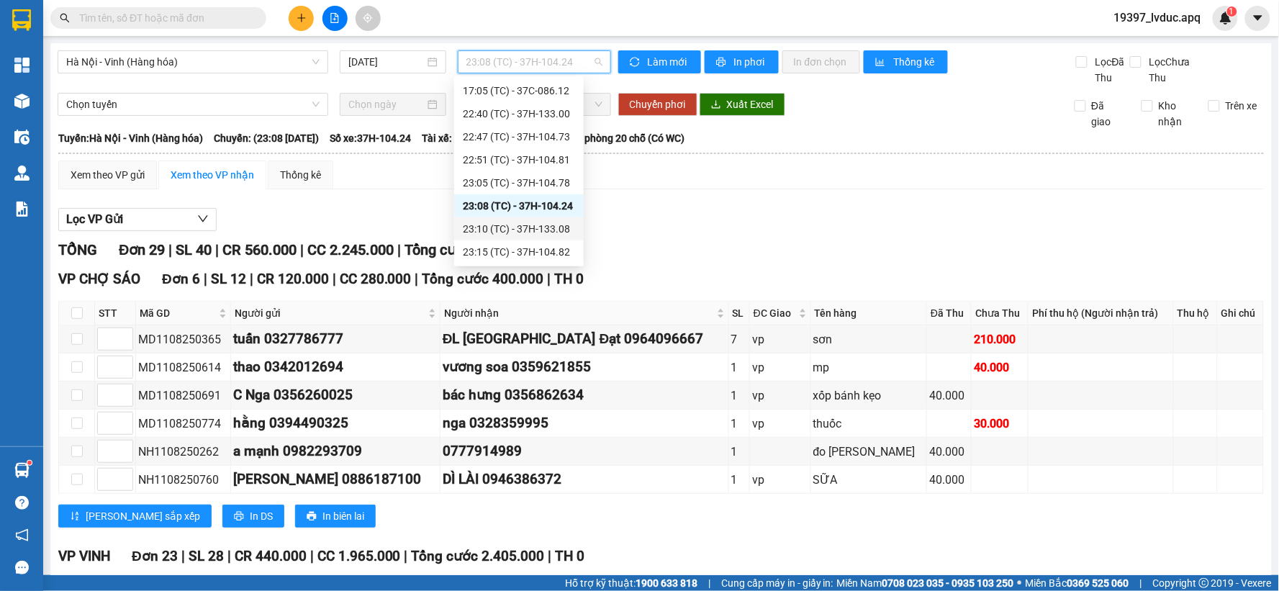
click at [546, 238] on div "23:10 (TC) - 37H-133.08" at bounding box center [519, 228] width 130 height 23
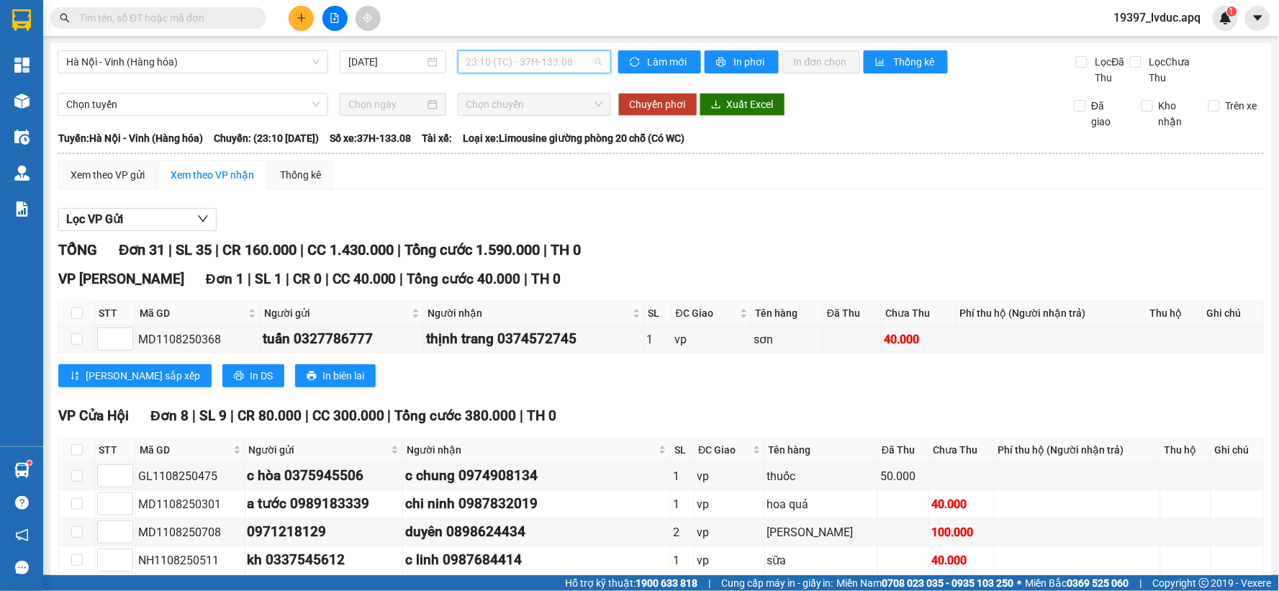
click at [574, 65] on span "23:10 (TC) - 37H-133.08" at bounding box center [534, 62] width 136 height 22
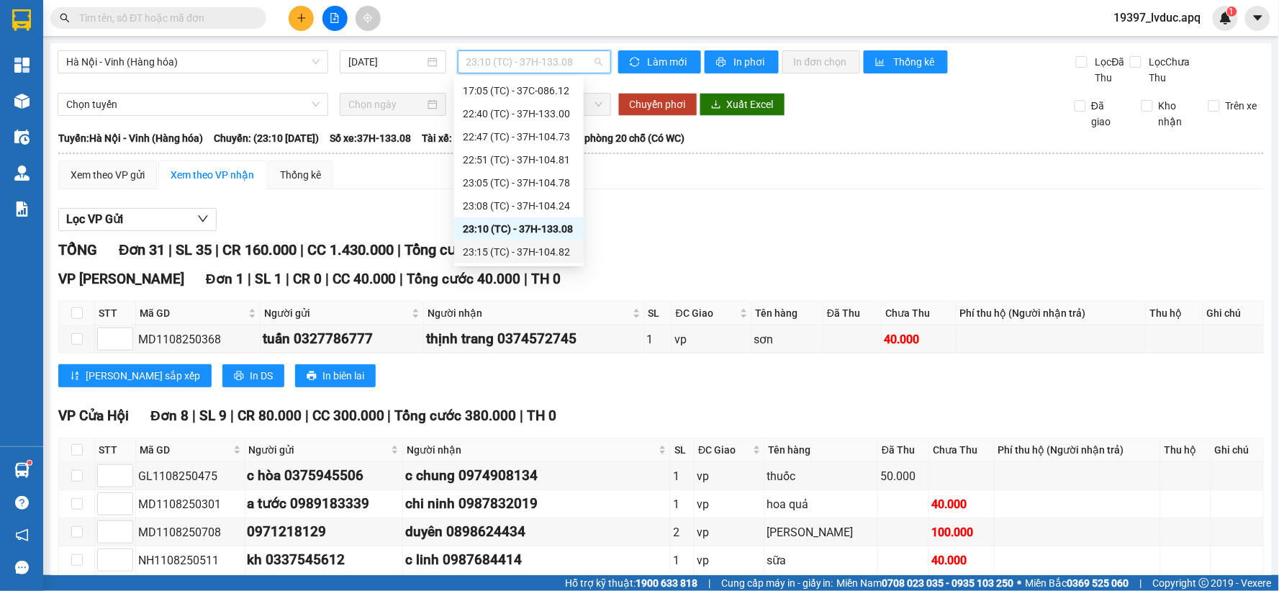
click at [549, 250] on div "23:15 (TC) - 37H-104.82" at bounding box center [519, 252] width 112 height 16
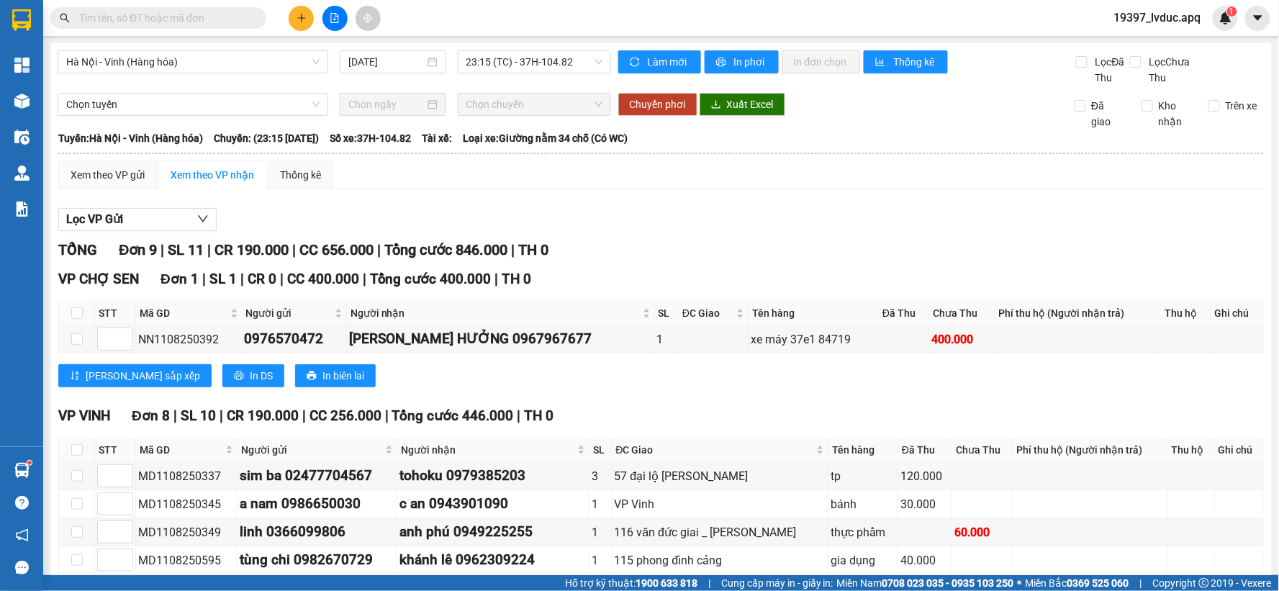
click at [718, 212] on div "Lọc VP Gửi" at bounding box center [661, 220] width 1206 height 24
